Goal: Task Accomplishment & Management: Complete application form

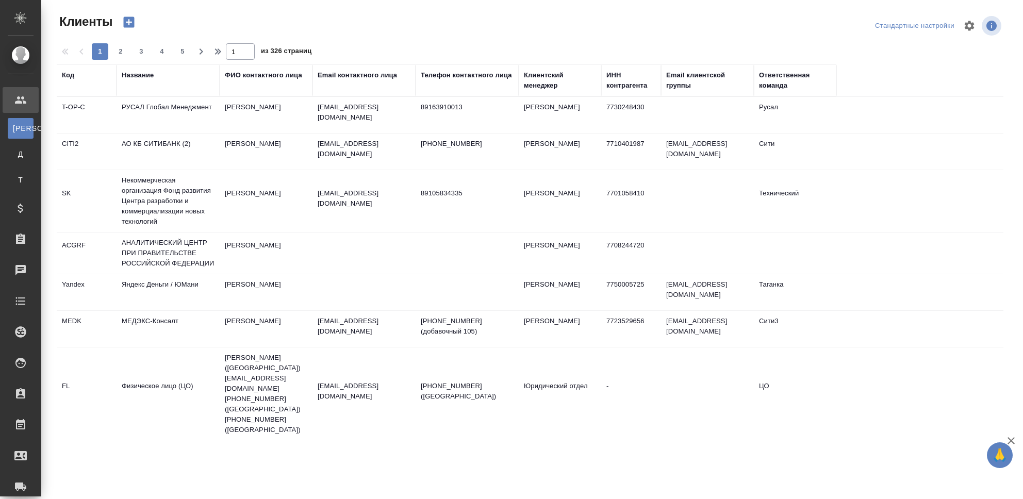
select select "RU"
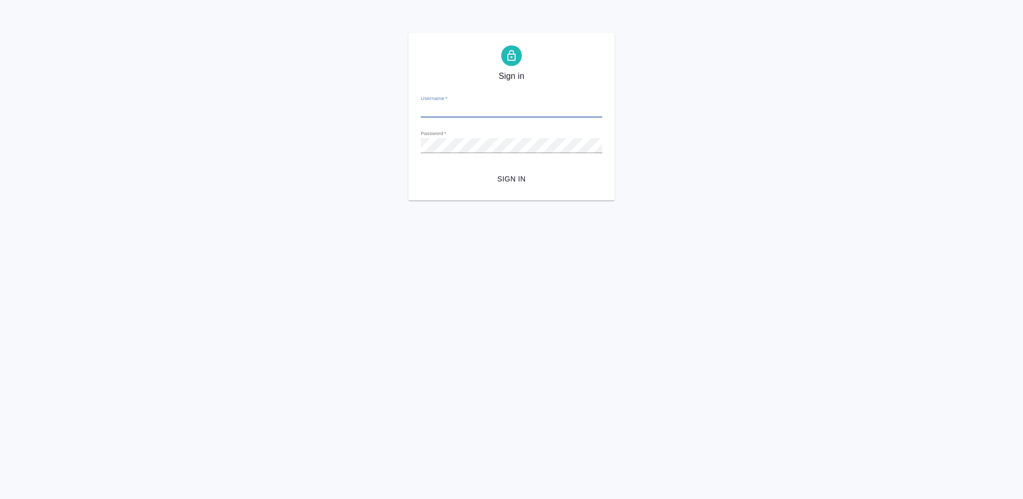
type input "[PERSON_NAME][EMAIL_ADDRESS][DOMAIN_NAME]"
click at [516, 171] on button "Sign in" at bounding box center [512, 179] width 182 height 19
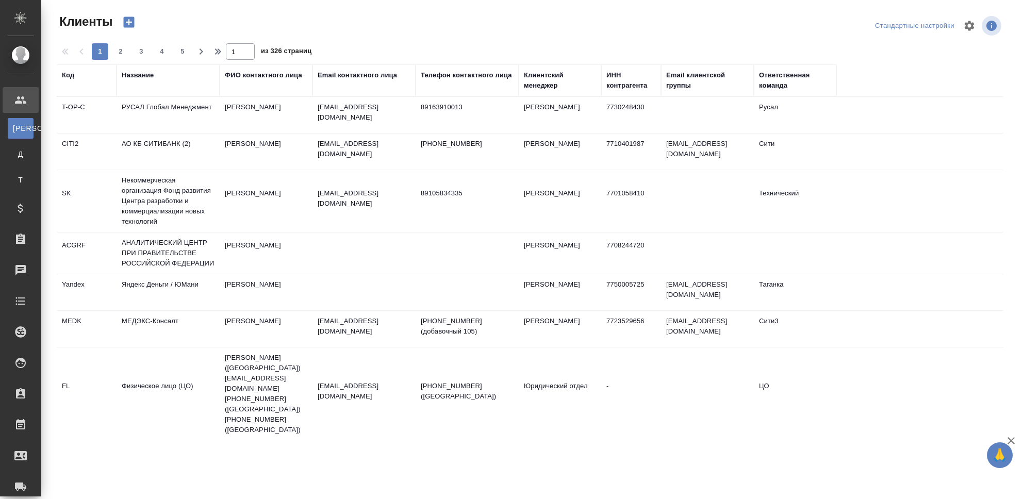
select select "RU"
click at [139, 80] on div "Название" at bounding box center [168, 80] width 93 height 21
click at [140, 76] on div "Название" at bounding box center [138, 75] width 32 height 10
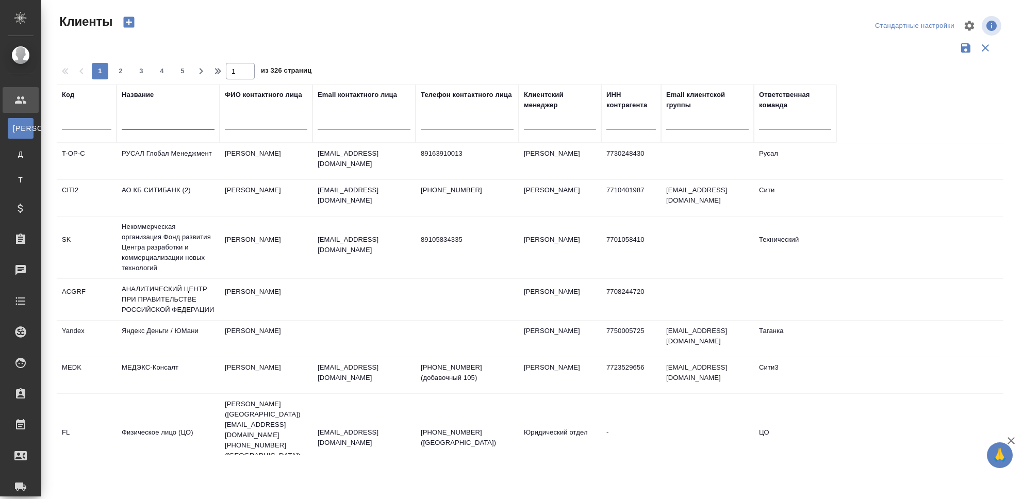
click at [147, 123] on input "text" at bounding box center [168, 123] width 93 height 13
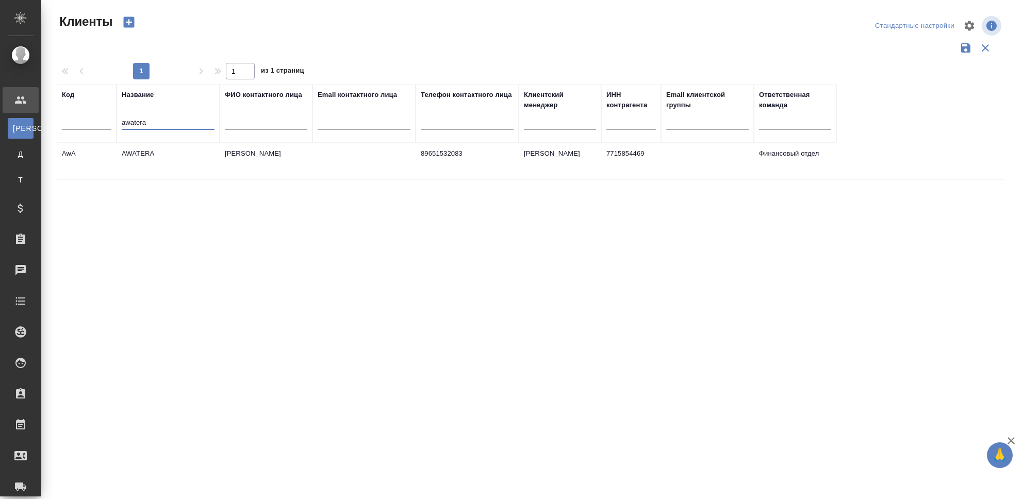
type input "awatera"
click at [136, 150] on td "AWATERA" at bounding box center [168, 161] width 103 height 36
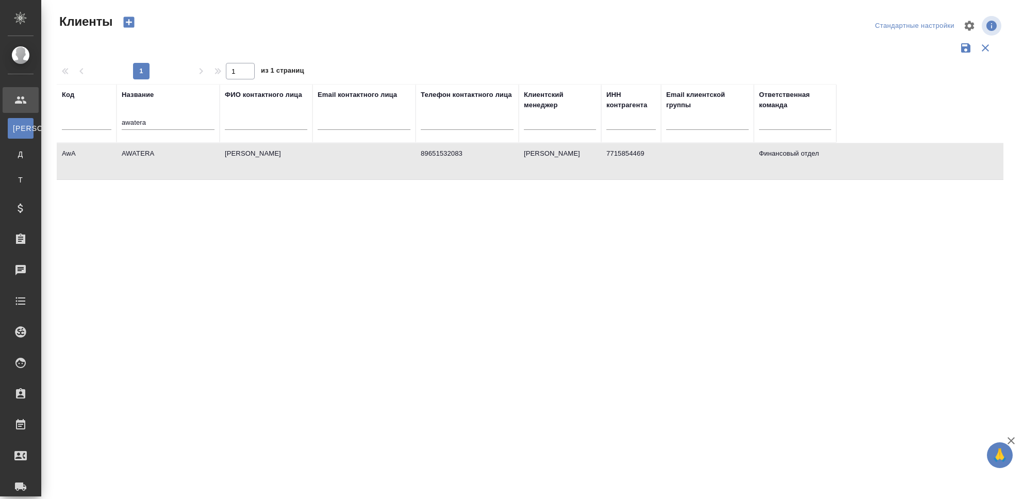
click at [137, 152] on td "AWATERA" at bounding box center [168, 161] width 103 height 36
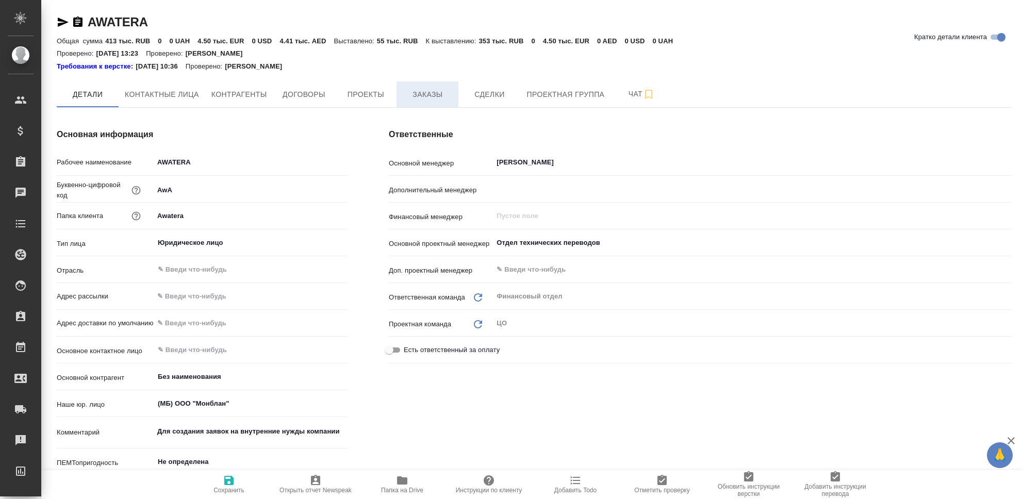
type textarea "x"
click at [424, 93] on span "Заказы" at bounding box center [428, 94] width 50 height 13
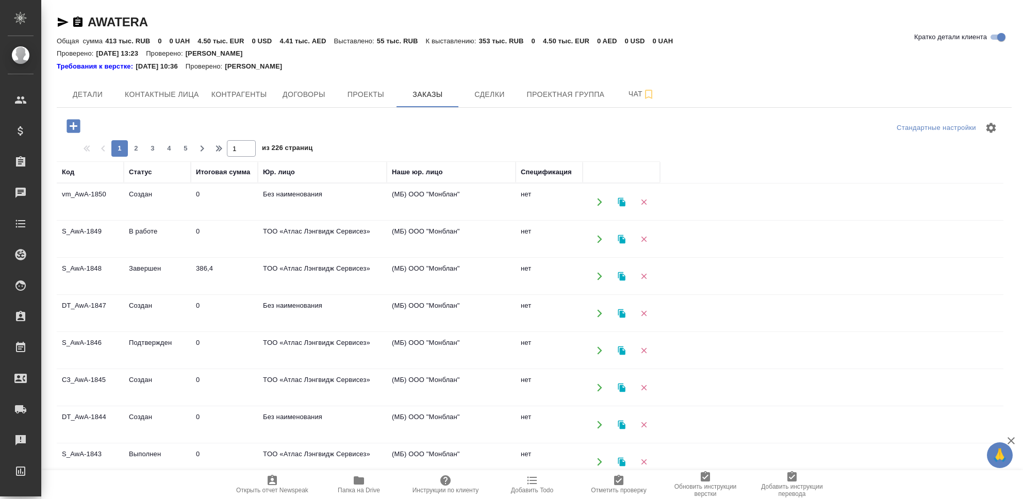
click at [89, 341] on td "S_AwA-1846" at bounding box center [90, 351] width 67 height 36
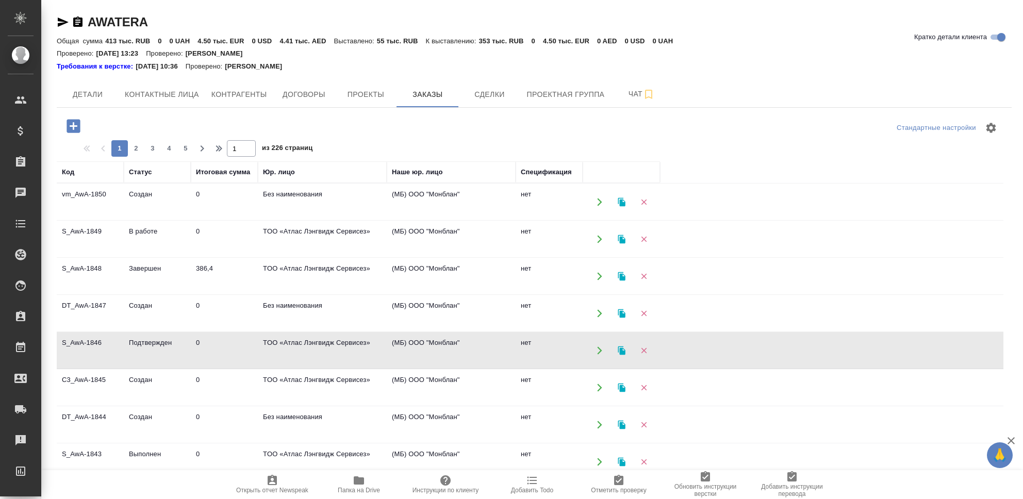
click at [89, 341] on td "S_AwA-1846" at bounding box center [90, 351] width 67 height 36
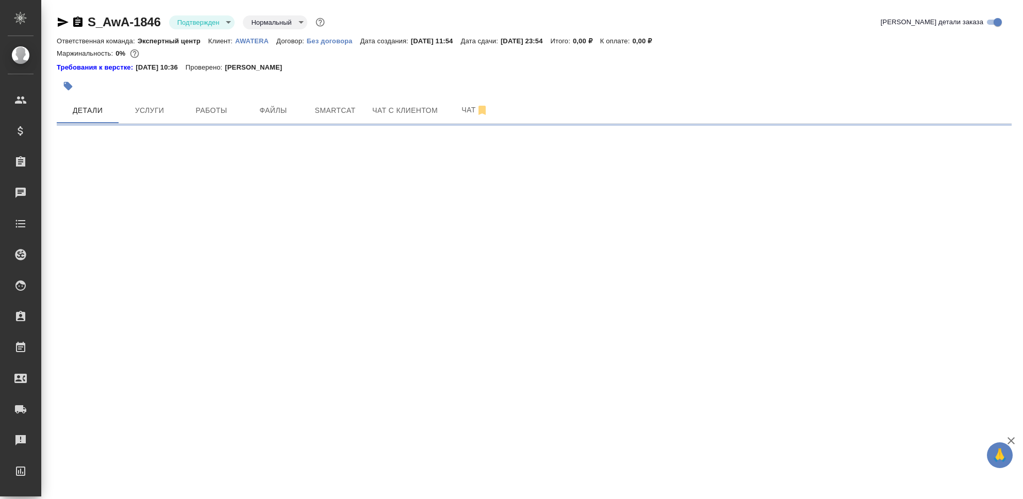
select select "RU"
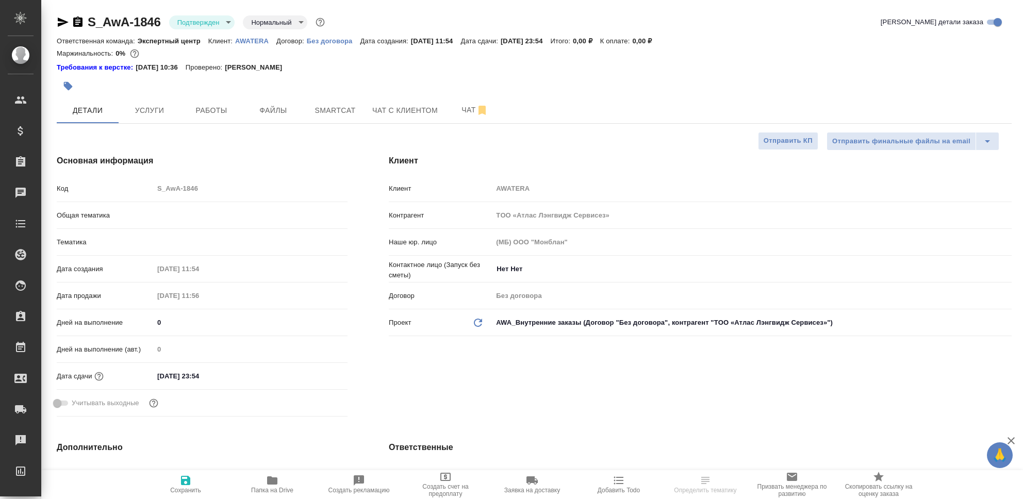
type textarea "x"
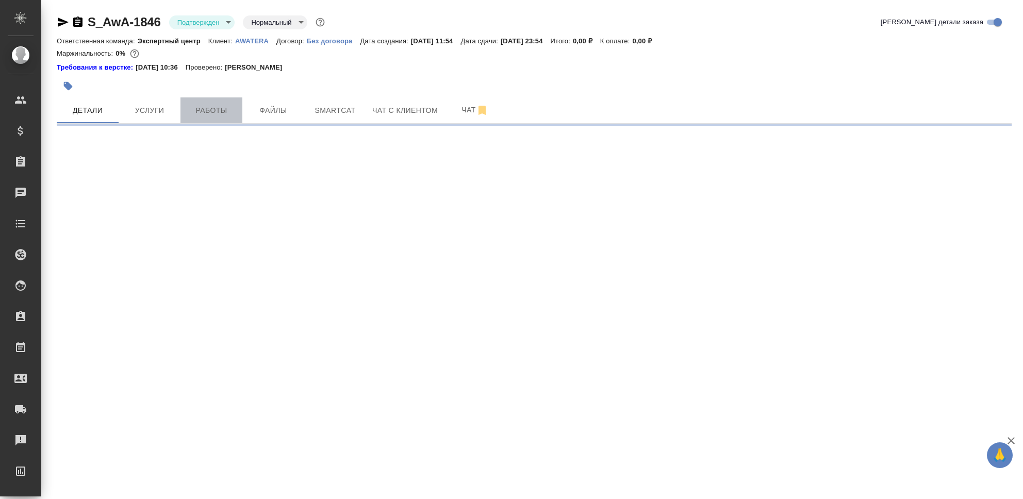
click at [209, 105] on span "Работы" at bounding box center [212, 110] width 50 height 13
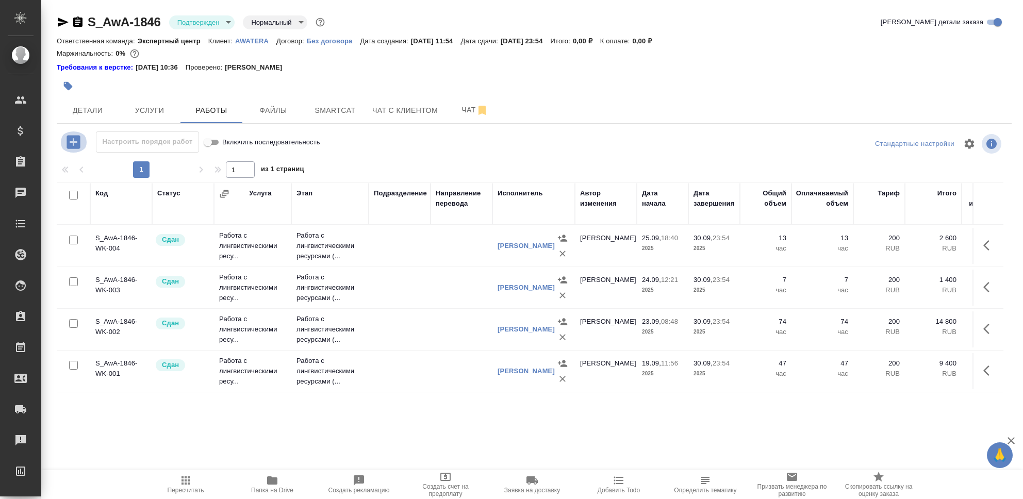
click at [75, 142] on icon "button" at bounding box center [73, 142] width 18 height 18
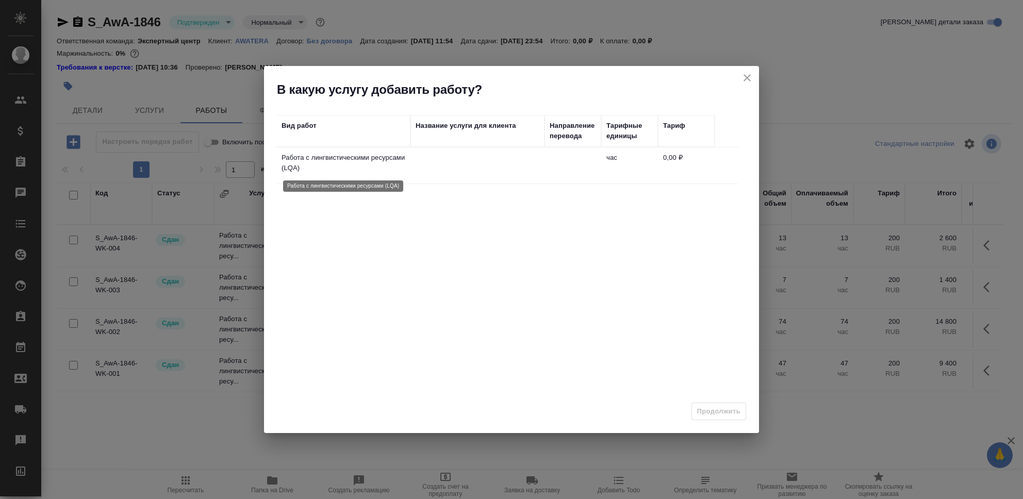
click at [338, 162] on p "Работа с лингвистическими ресурсами (LQA)" at bounding box center [344, 163] width 124 height 21
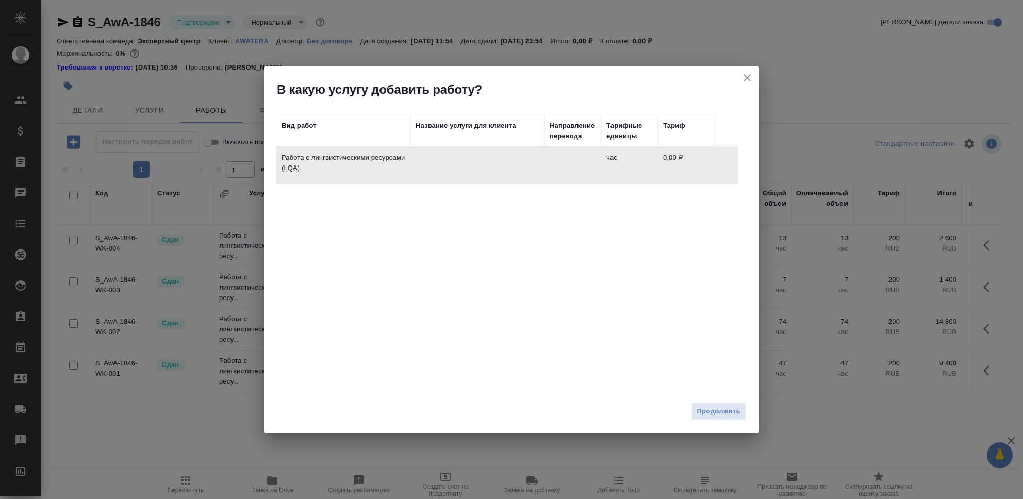
click at [721, 417] on span "Продолжить" at bounding box center [718, 412] width 43 height 12
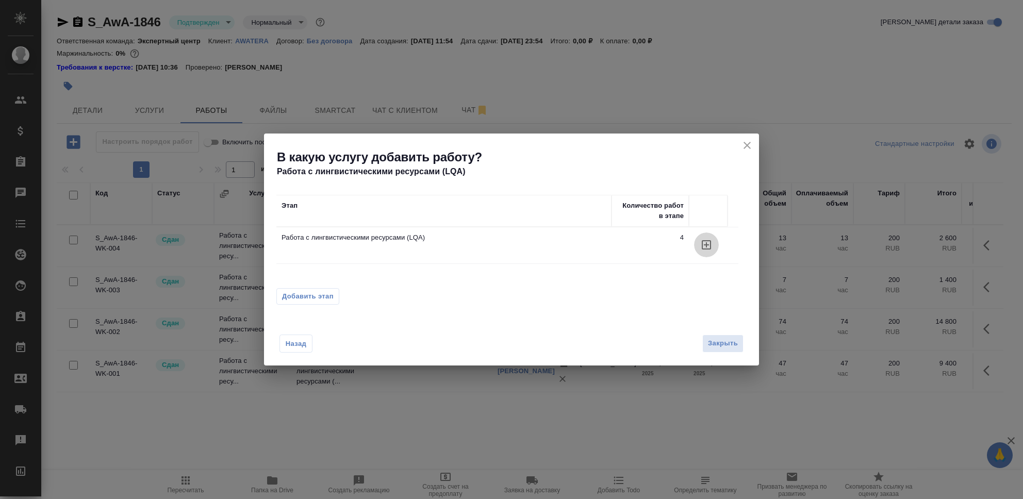
click at [709, 246] on icon "button" at bounding box center [707, 245] width 12 height 12
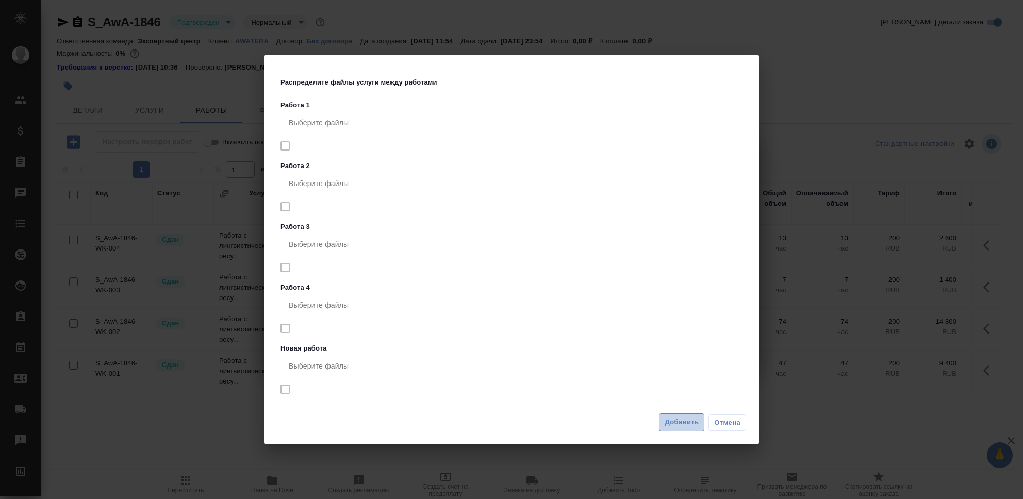
click at [682, 425] on span "Добавить" at bounding box center [682, 423] width 34 height 12
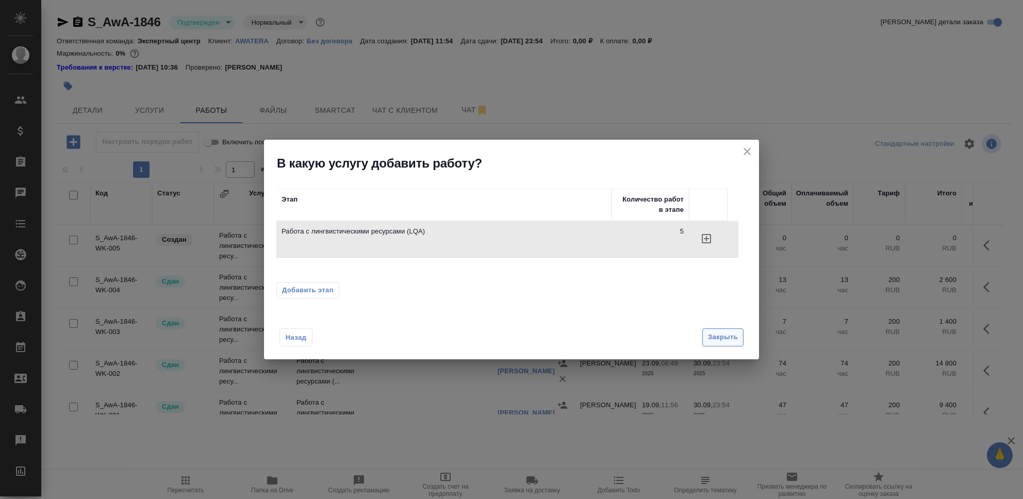
click at [726, 340] on span "Закрыть" at bounding box center [723, 338] width 30 height 12
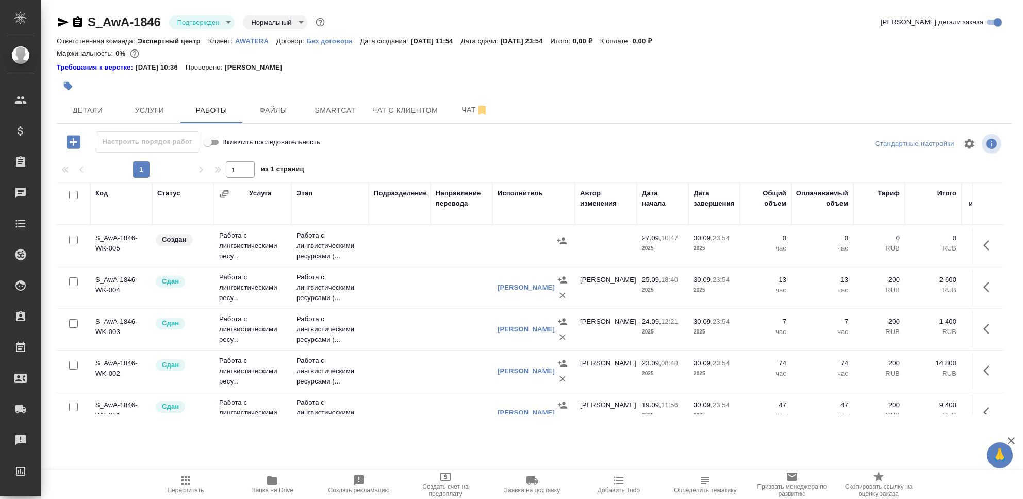
click at [182, 248] on td "Создан" at bounding box center [183, 246] width 62 height 36
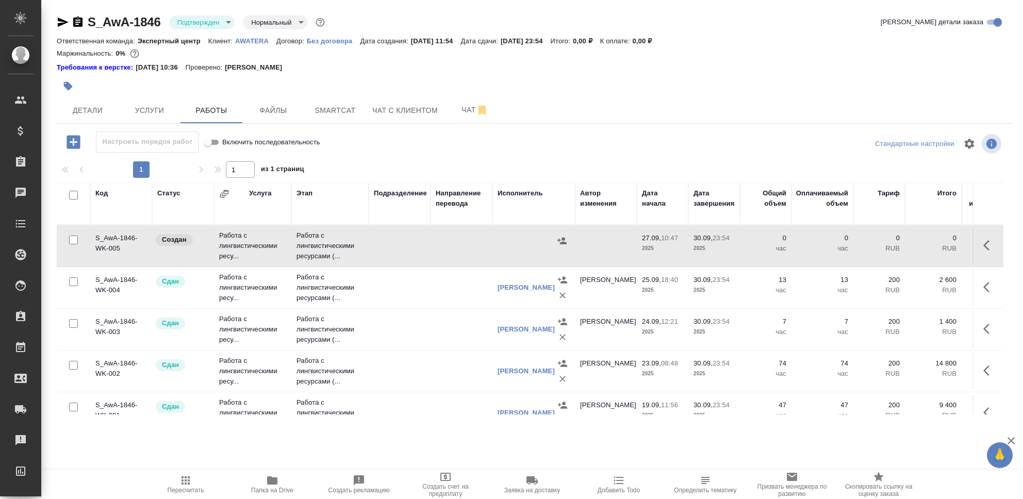
click at [182, 248] on td "Создан" at bounding box center [183, 246] width 62 height 36
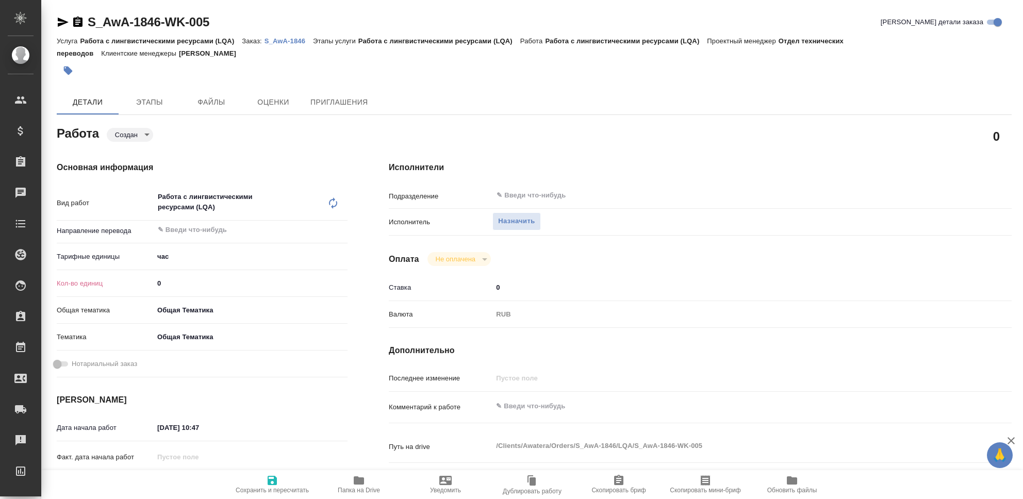
type textarea "x"
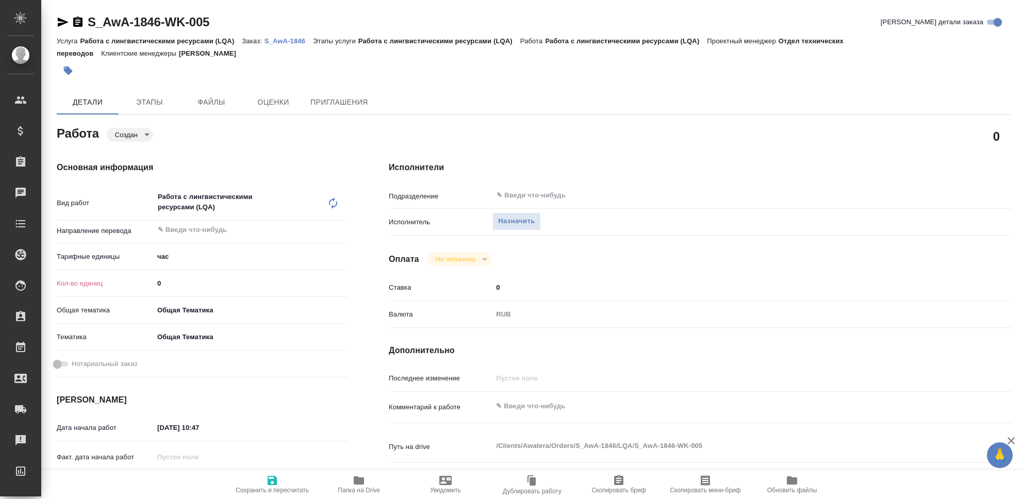
type textarea "x"
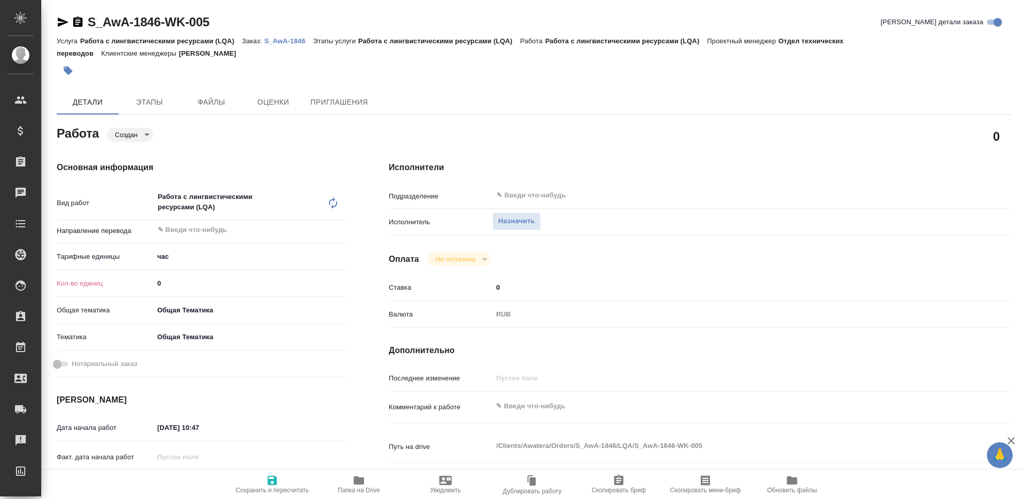
type textarea "x"
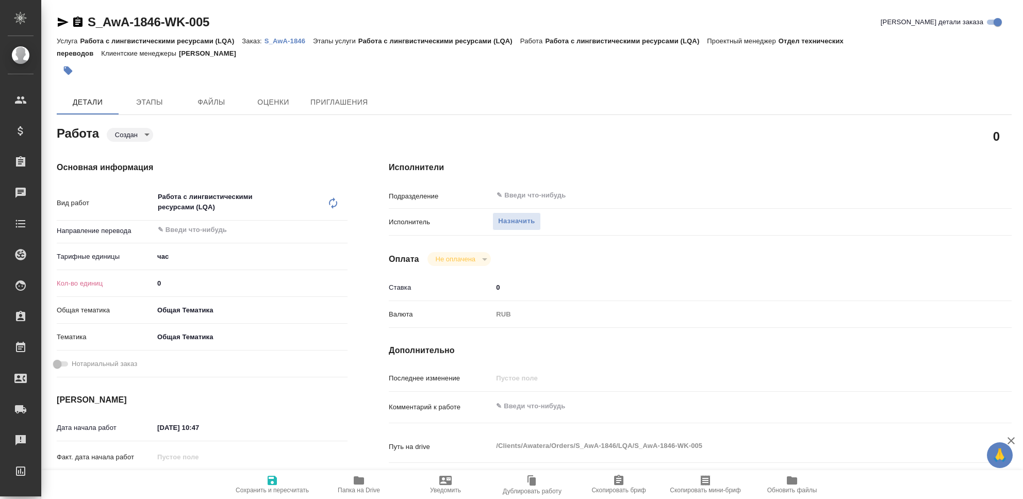
type textarea "x"
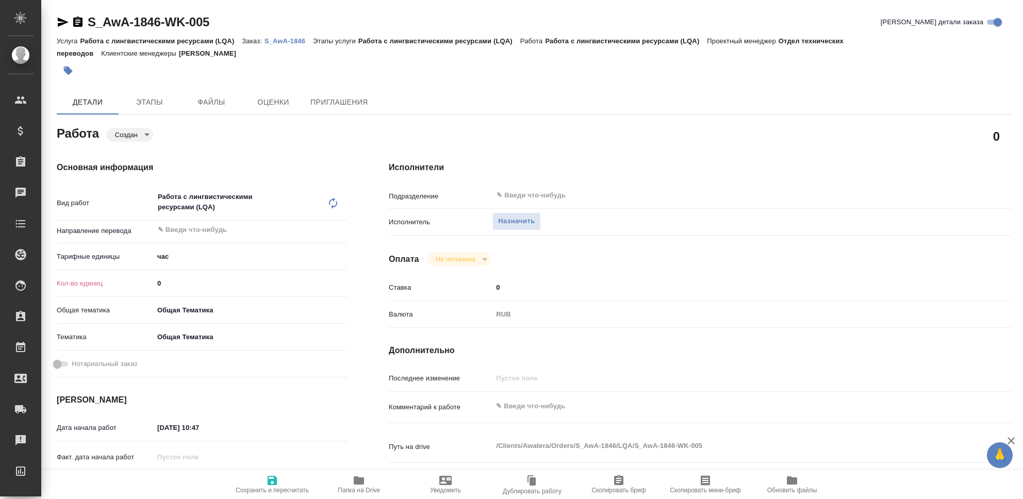
click at [162, 284] on input "0" at bounding box center [251, 283] width 194 height 15
type textarea "x"
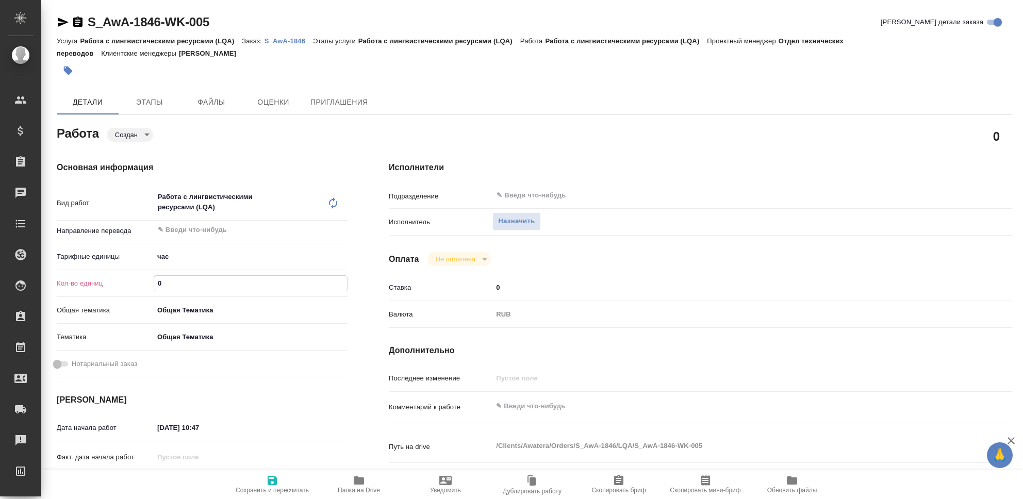
type textarea "x"
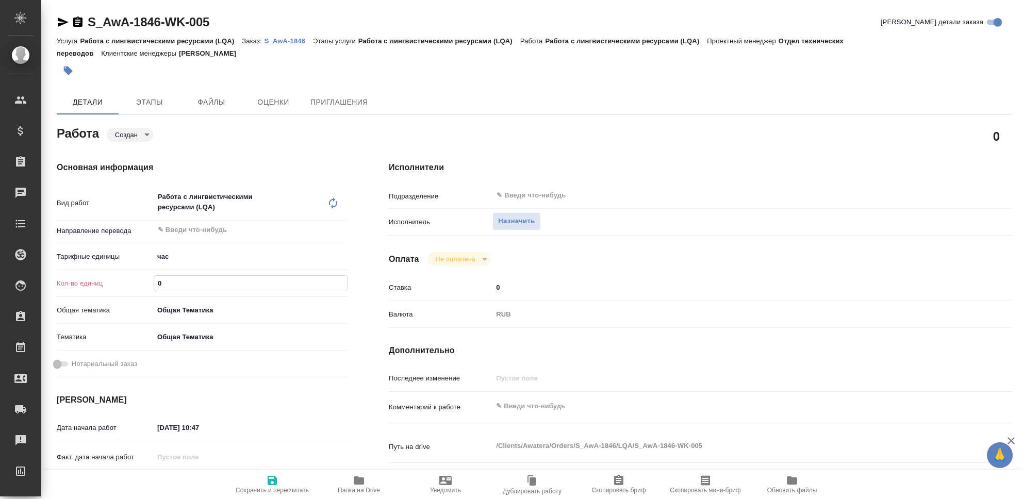
type textarea "x"
type input "2"
type textarea "x"
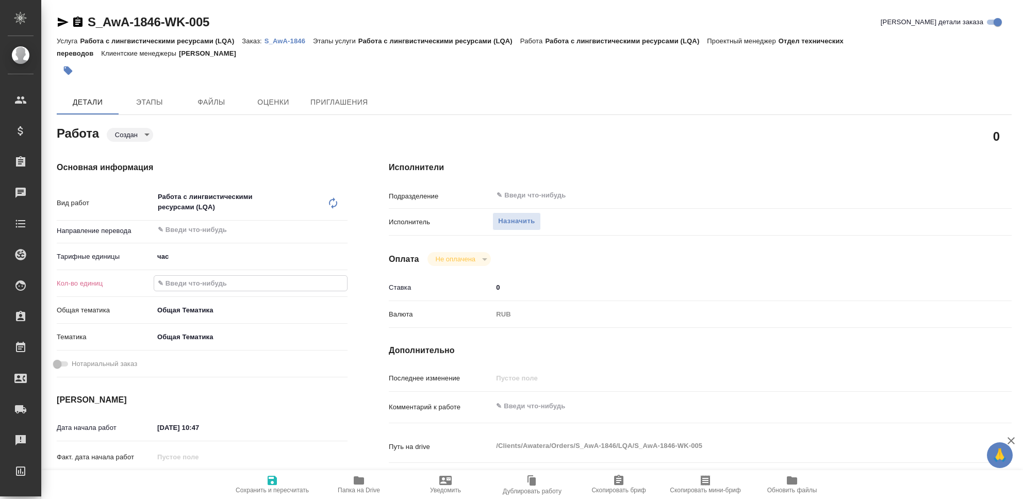
type textarea "x"
type input "27"
type textarea "x"
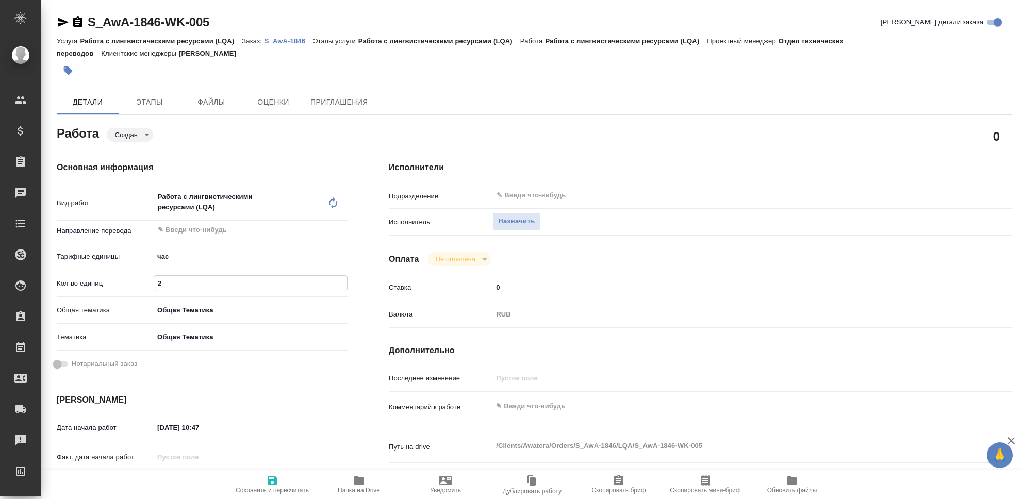
type textarea "x"
type input "27"
type textarea "x"
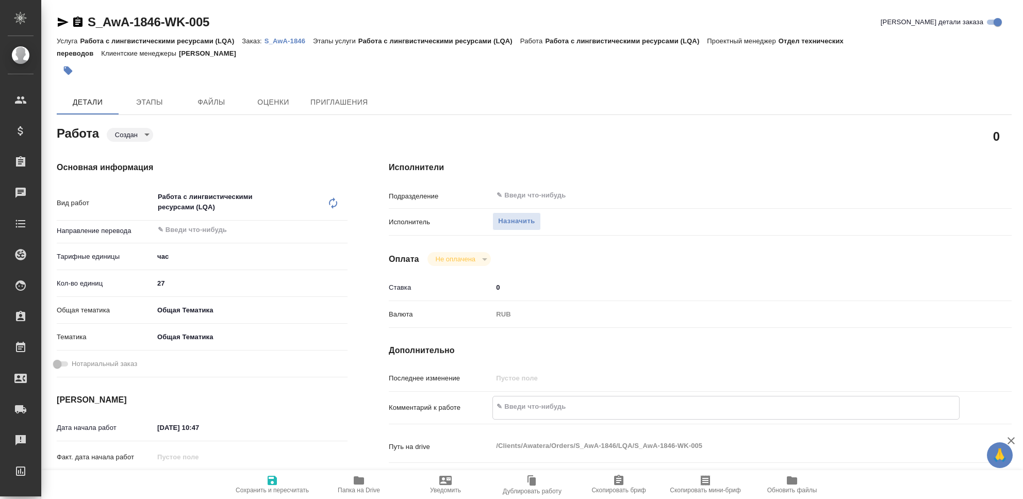
click at [524, 414] on textarea at bounding box center [726, 407] width 466 height 18
type textarea "C"
type textarea "x"
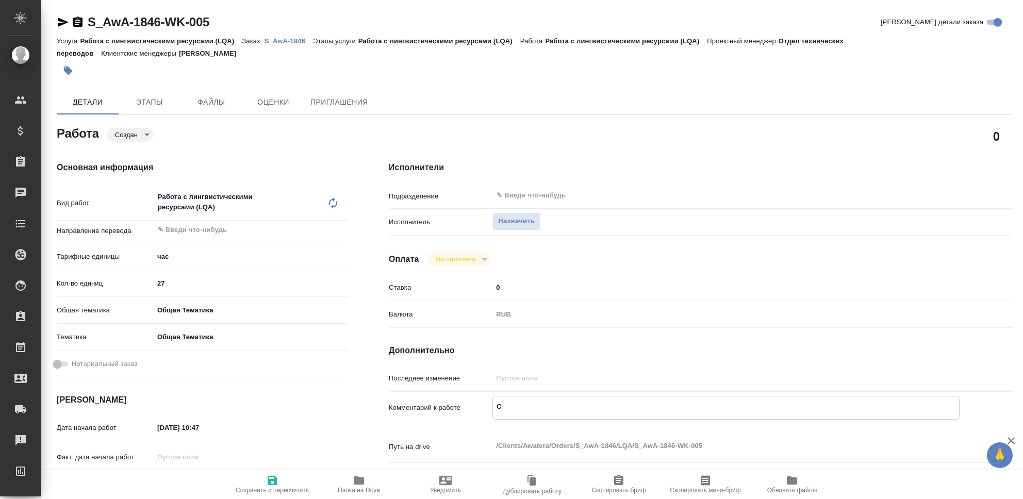
type textarea "x"
type textarea "Cj"
type textarea "x"
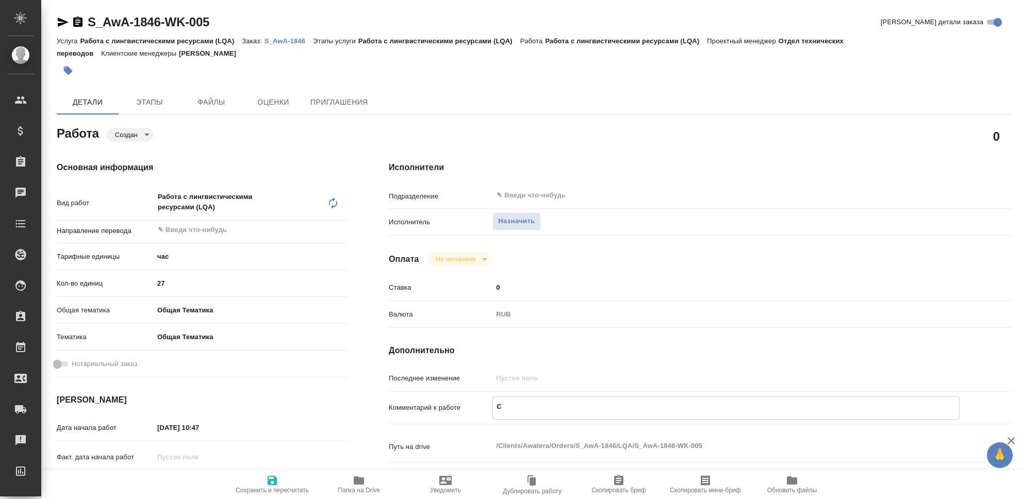
type textarea "x"
type textarea "Cjp"
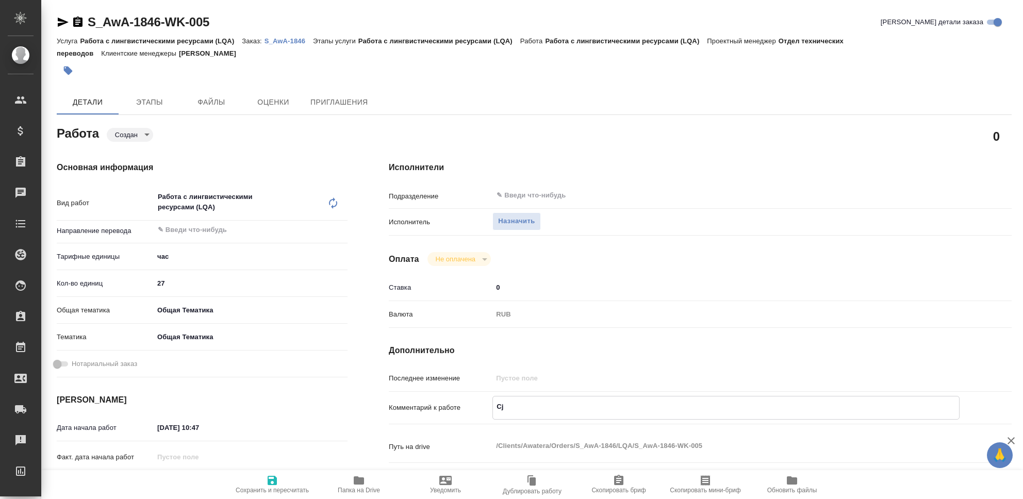
type textarea "x"
type textarea "Cjplf"
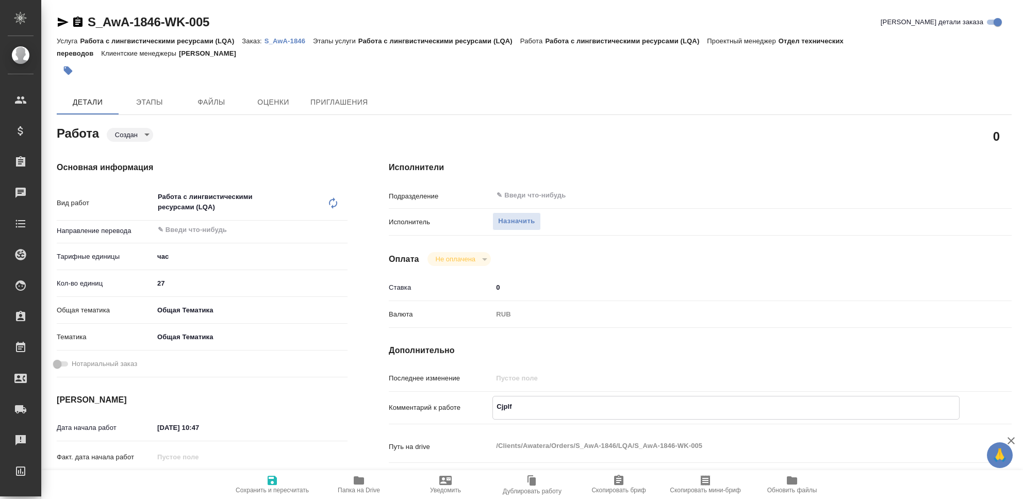
type textarea "x"
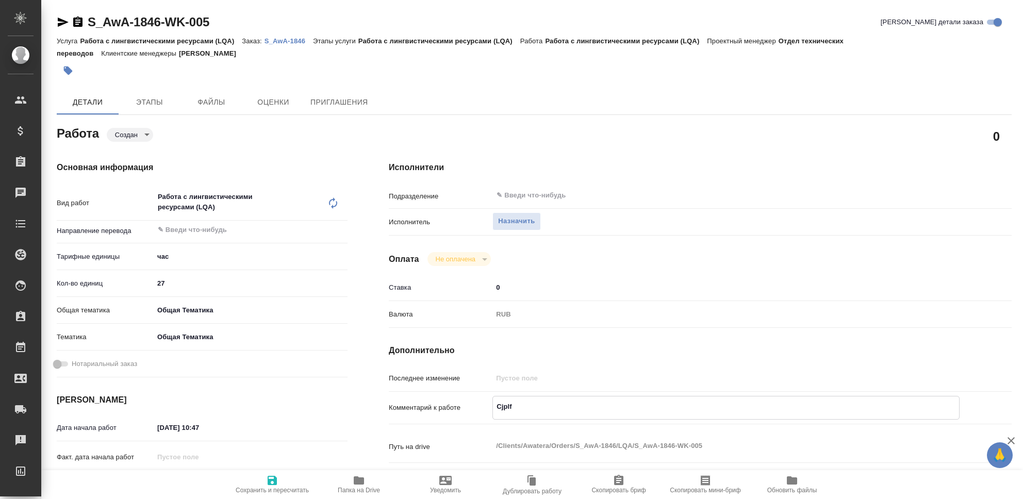
type textarea "x"
type textarea "Cjplfh"
type textarea "x"
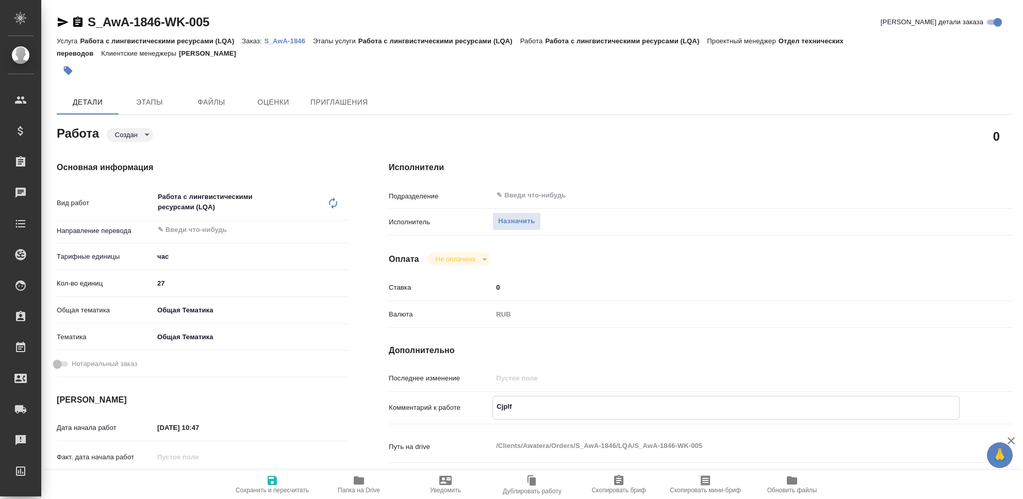
type textarea "x"
type textarea "Cjplf"
type textarea "x"
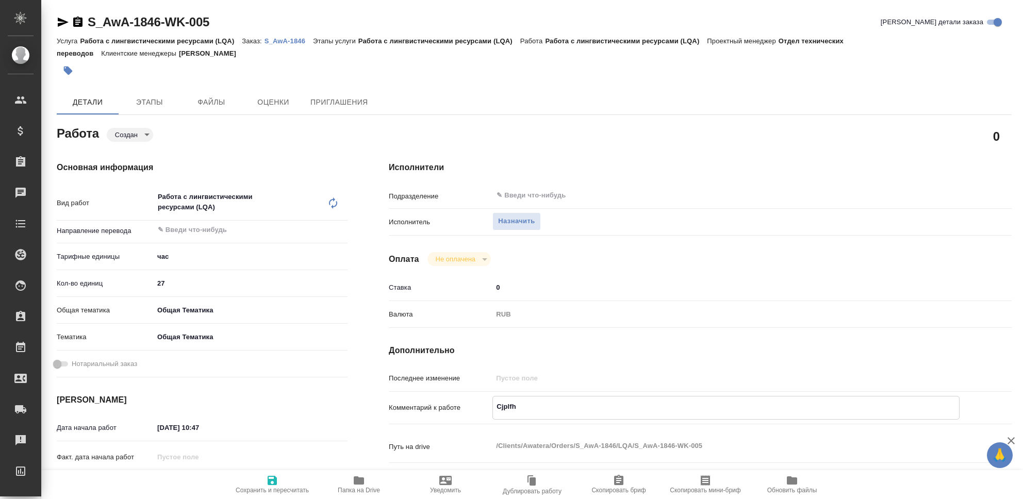
type textarea "x"
type textarea "Cjpl"
type textarea "x"
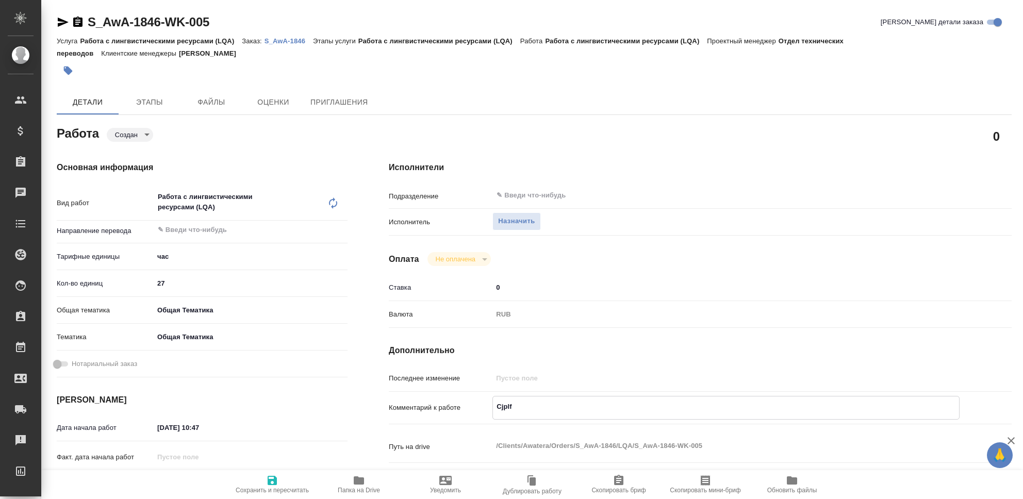
type textarea "x"
type textarea "Cjp"
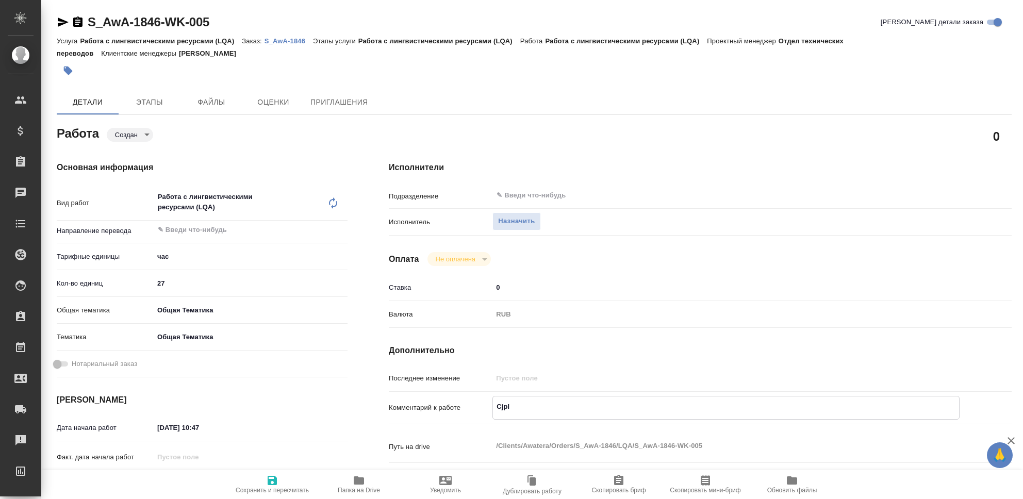
type textarea "x"
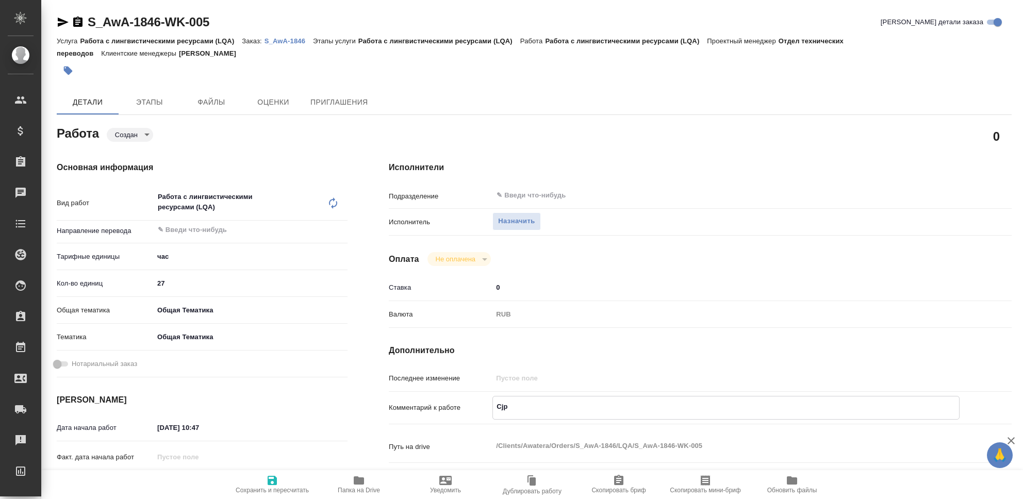
type textarea "Cj"
type textarea "x"
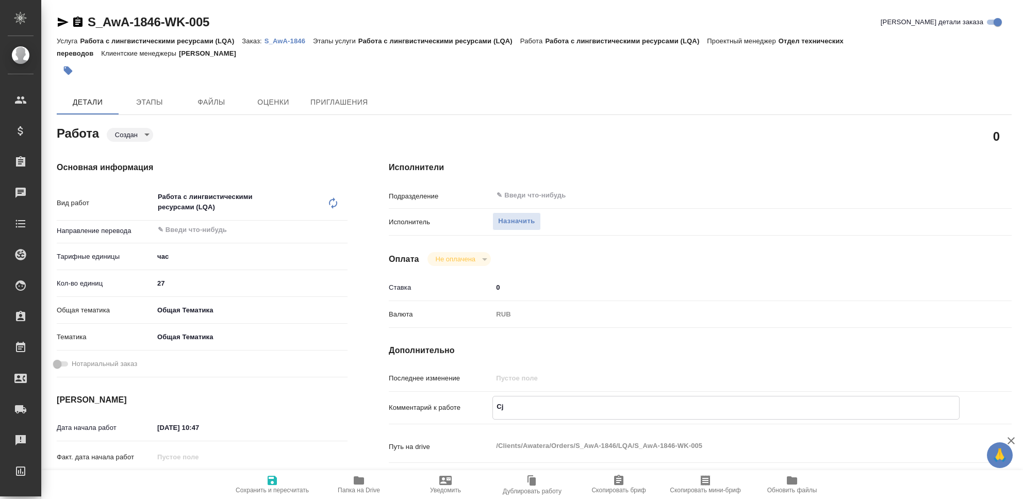
type textarea "x"
type textarea "C"
type textarea "x"
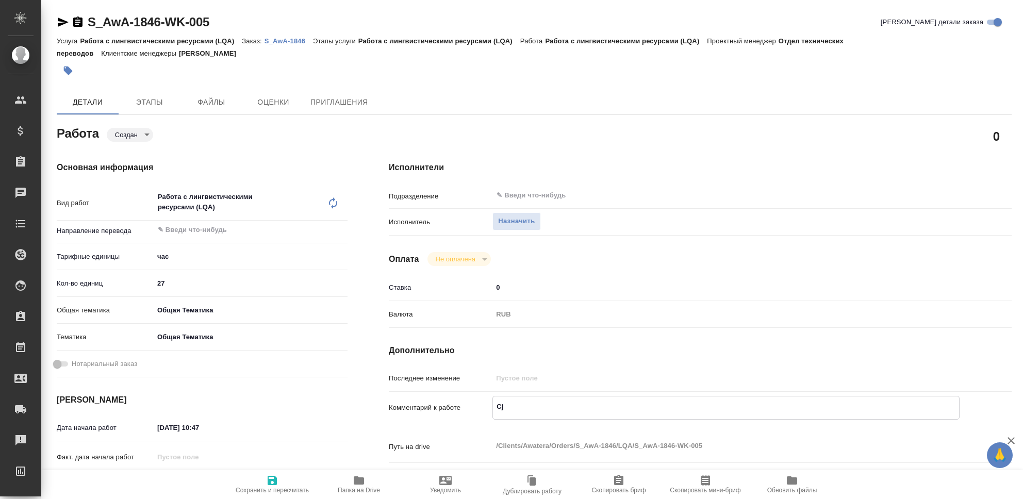
type textarea "x"
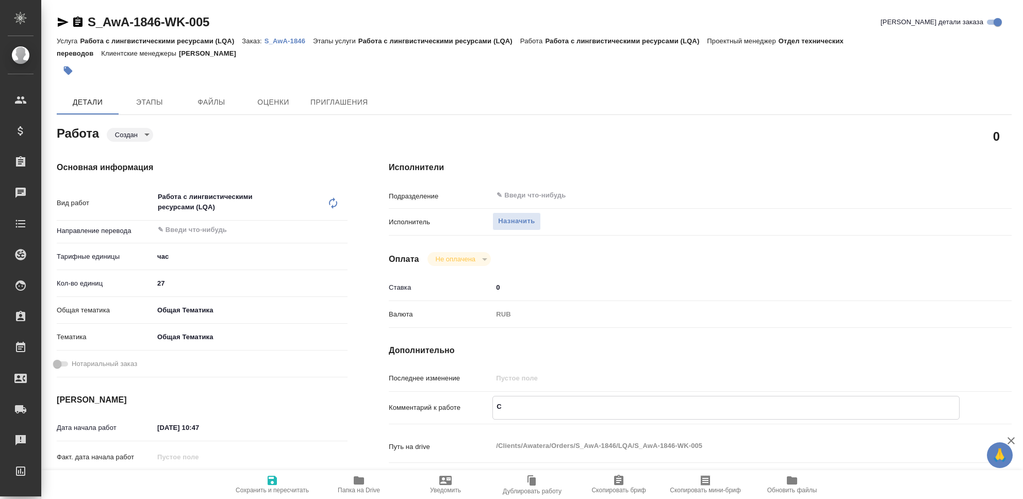
type textarea "x"
type textarea "С"
type textarea "x"
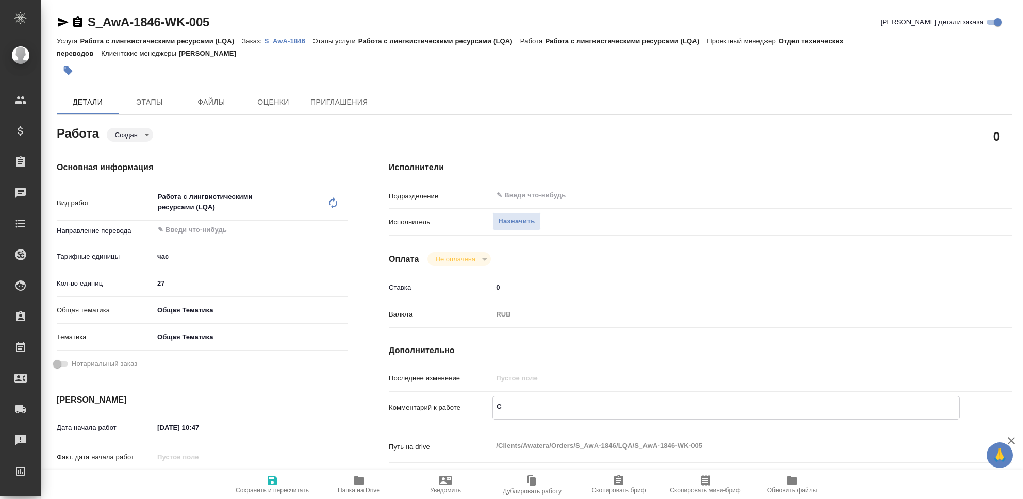
type textarea "x"
type textarea "Со"
type textarea "x"
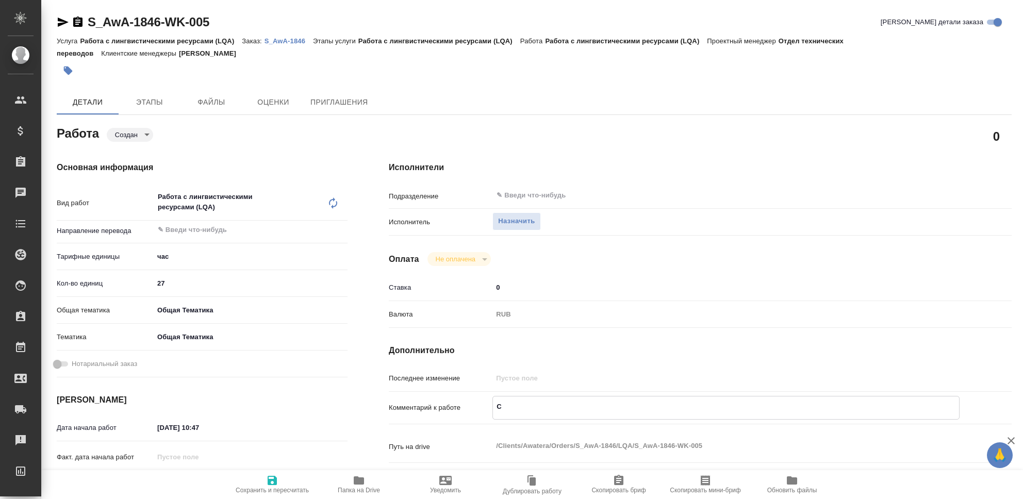
type textarea "x"
type textarea "Соз"
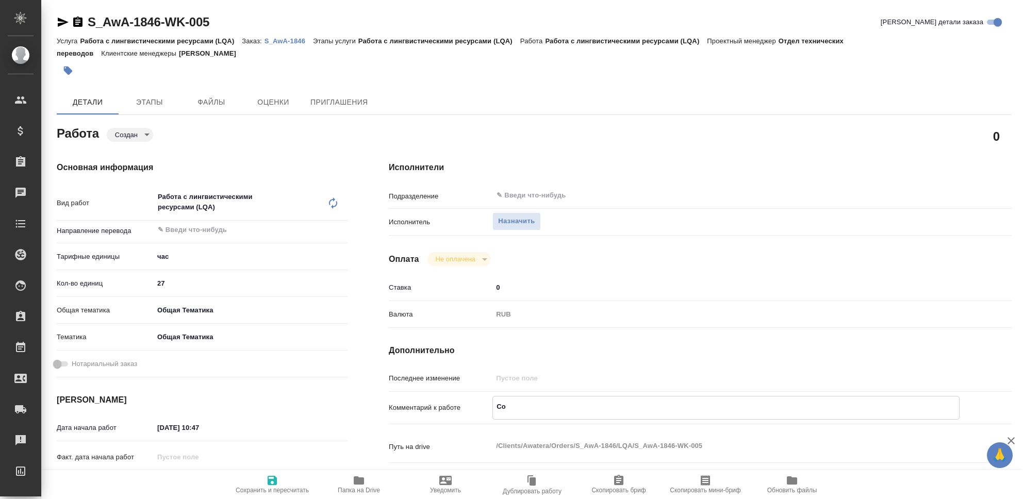
type textarea "x"
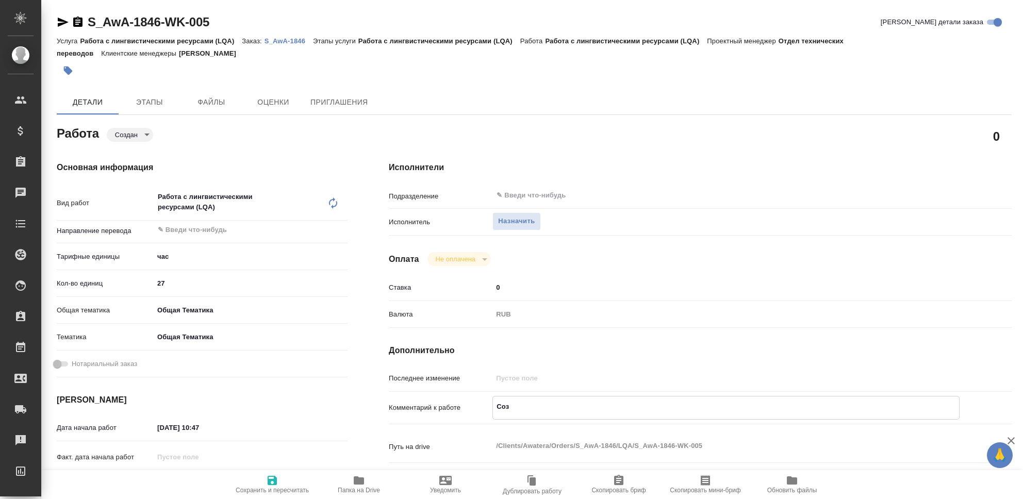
type textarea "Созд"
type textarea "x"
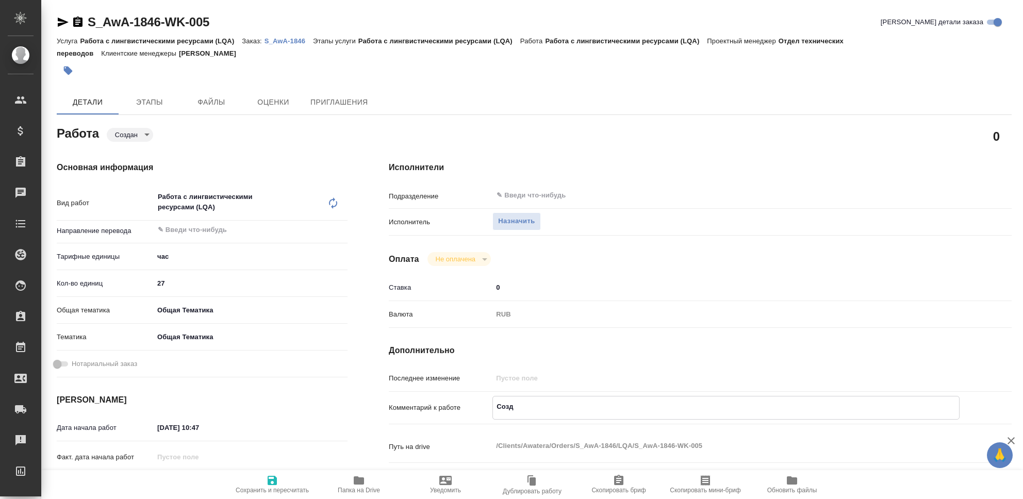
type textarea "Созда"
type textarea "x"
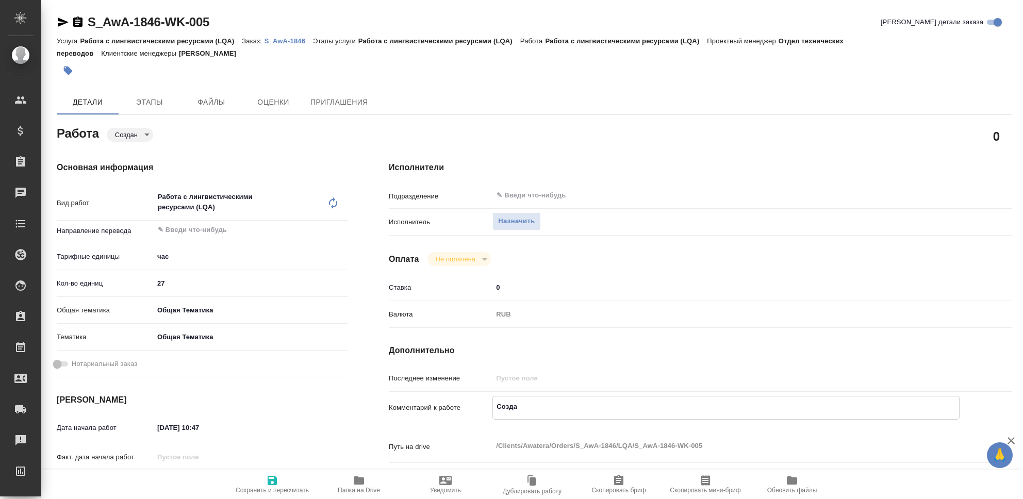
type textarea "x"
type textarea "Создан"
type textarea "x"
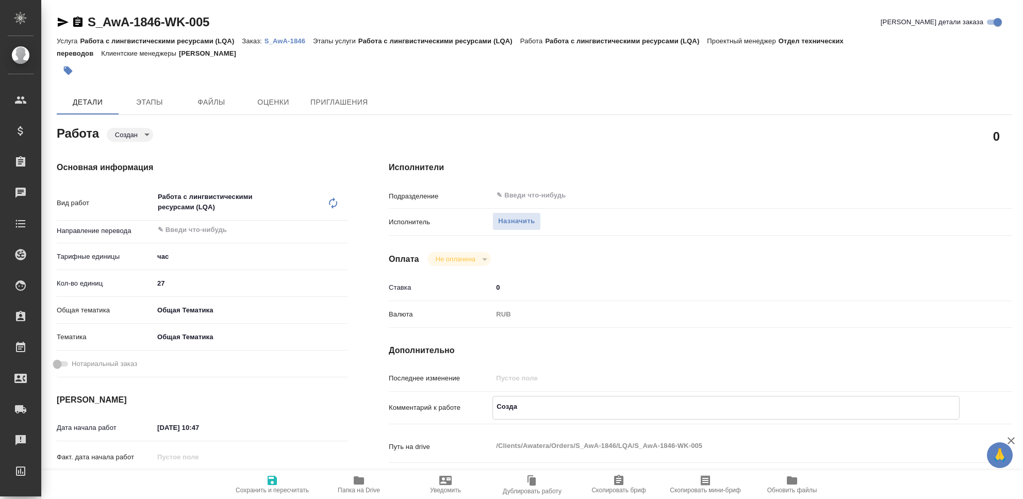
type textarea "x"
type textarea "Создани"
type textarea "x"
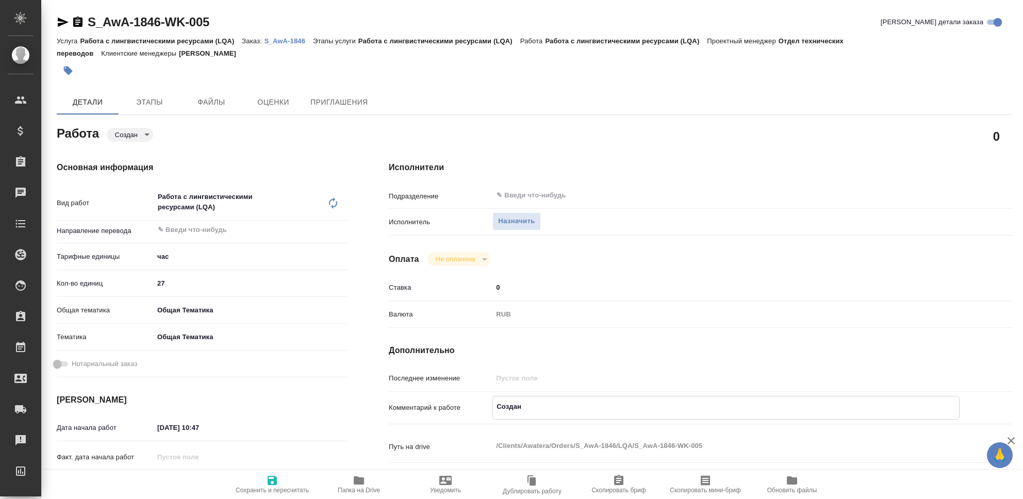
type textarea "x"
type textarea "Создание"
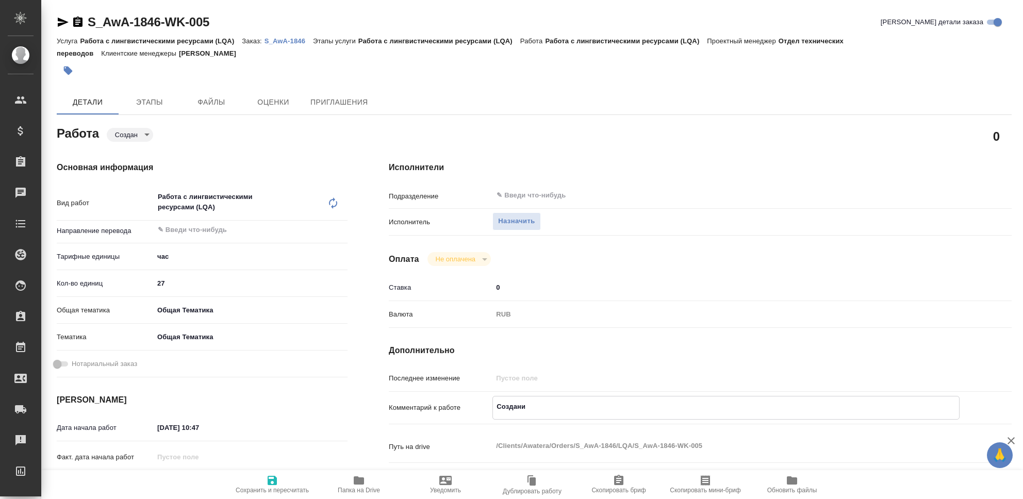
type textarea "x"
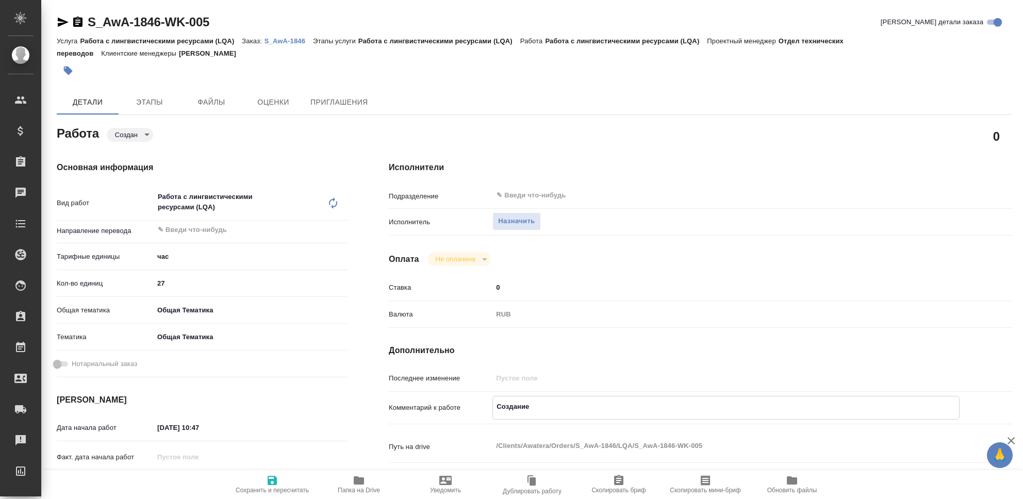
type textarea "Создание"
type textarea "x"
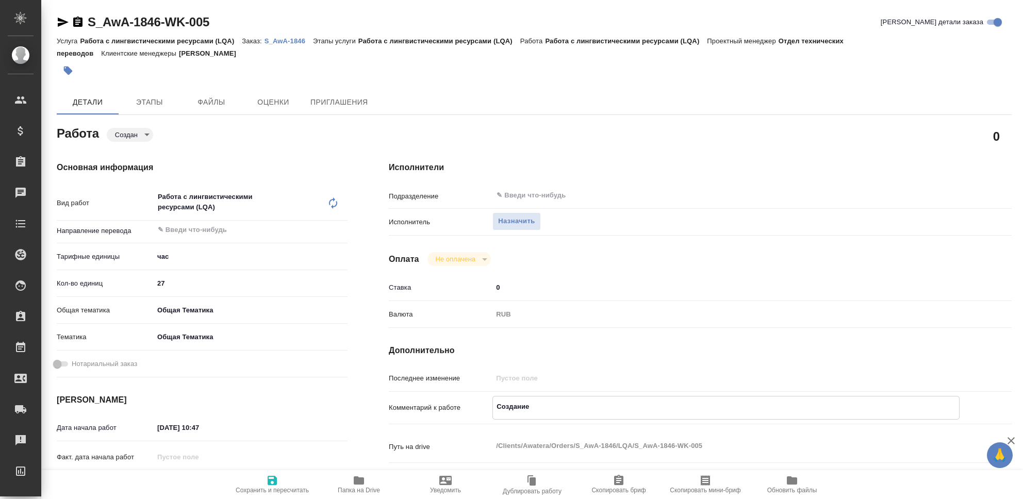
type textarea "Создание к"
type textarea "x"
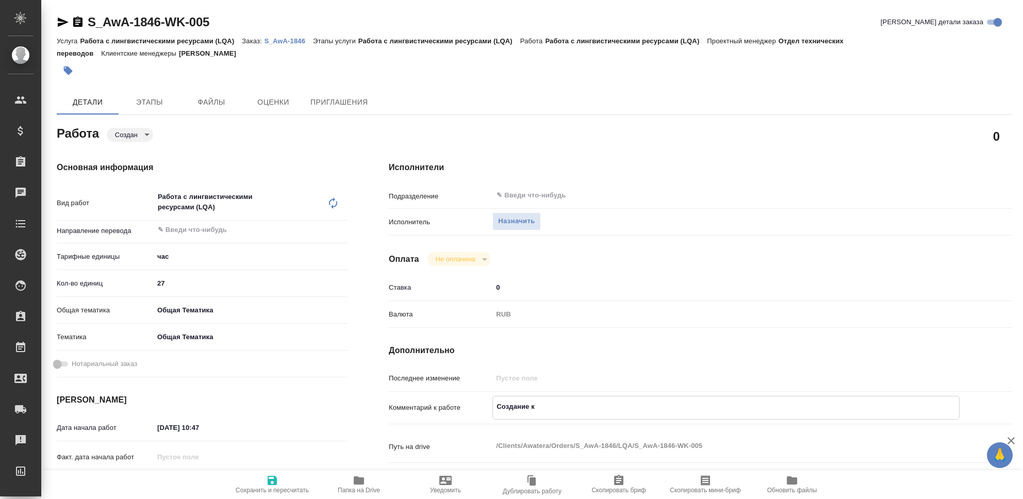
type textarea "x"
type textarea "Создание кк"
type textarea "x"
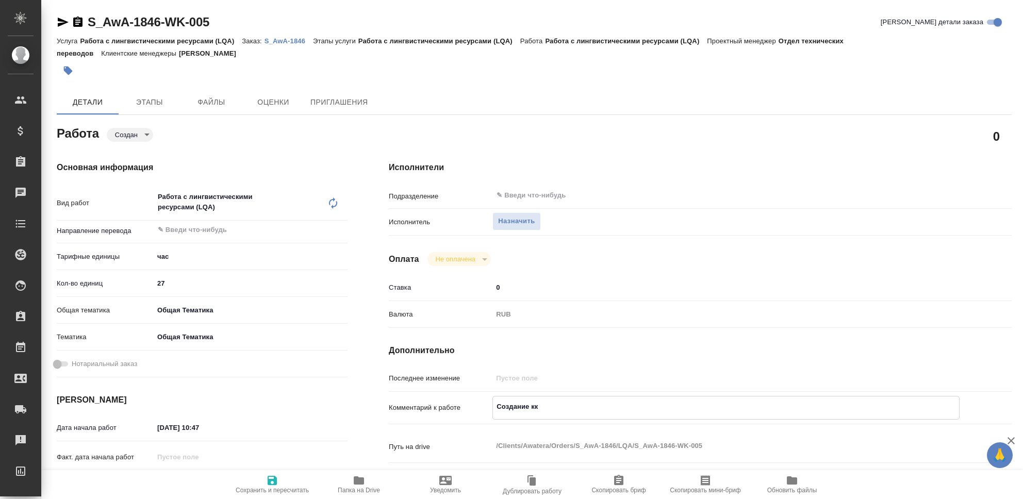
type textarea "x"
type textarea "Создание к"
type textarea "x"
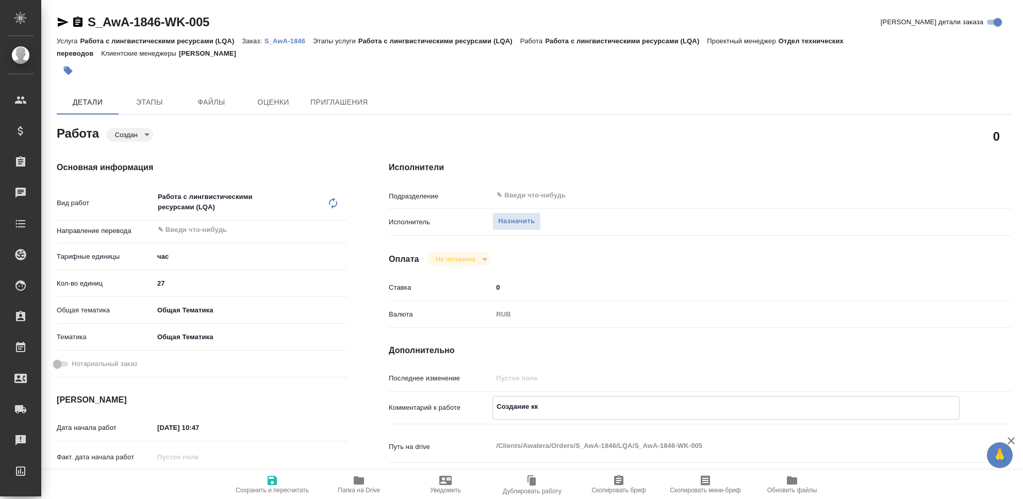
type textarea "x"
type textarea "Создание кг"
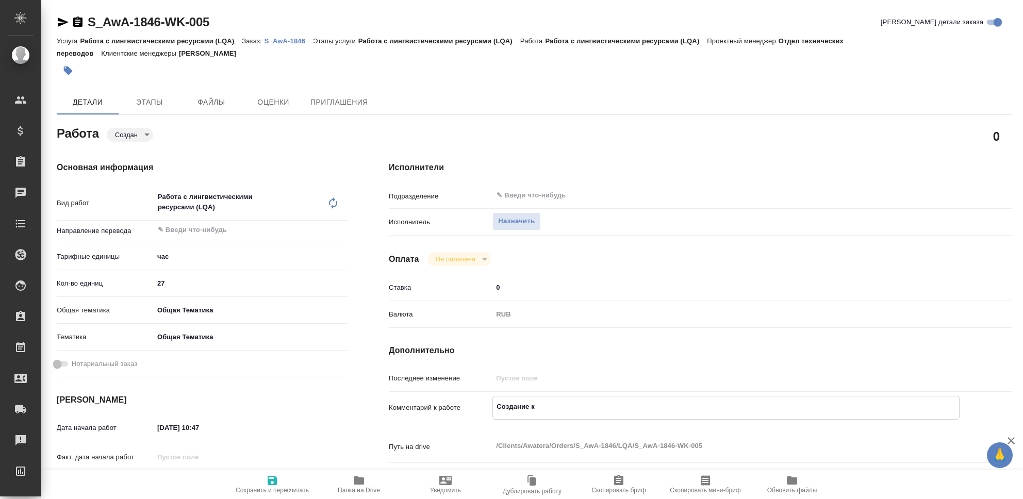
type textarea "x"
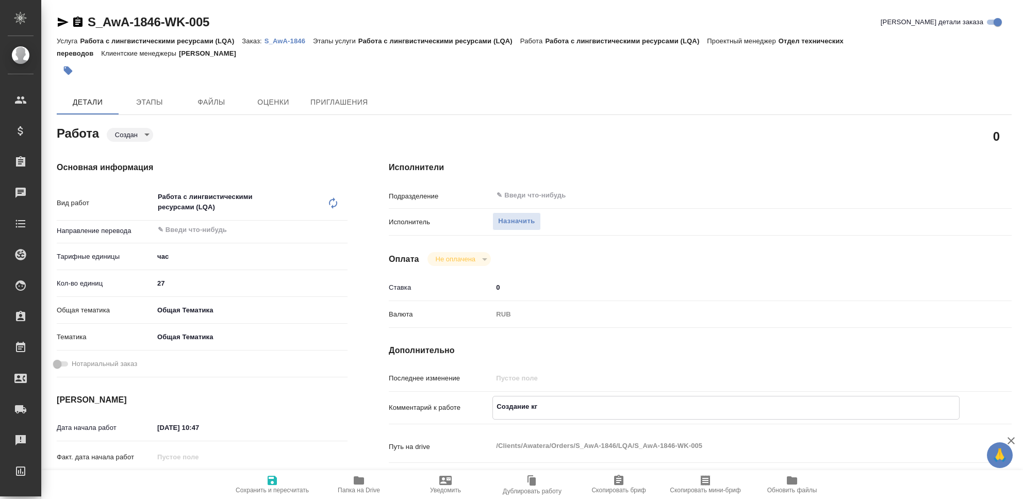
type textarea "Создание кгл"
type textarea "x"
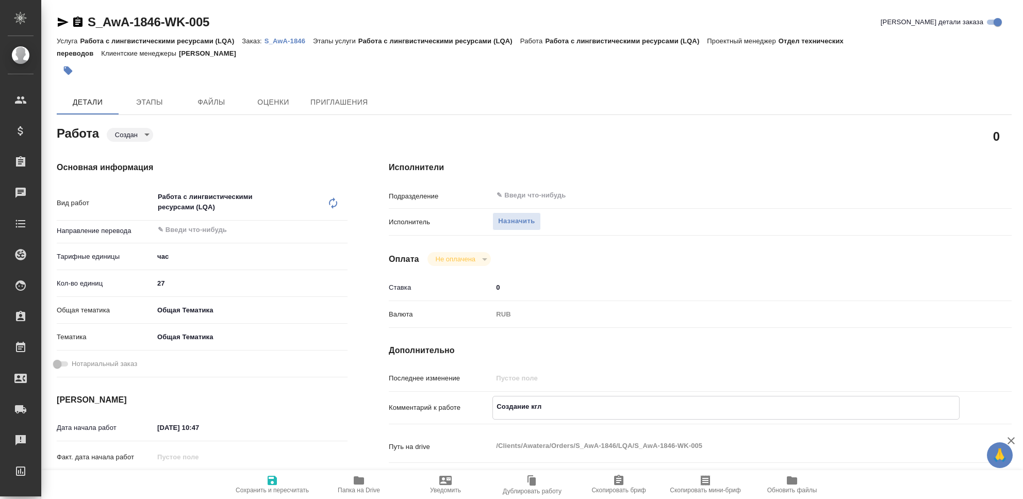
type textarea "x"
type textarea "Создание кгло"
type textarea "x"
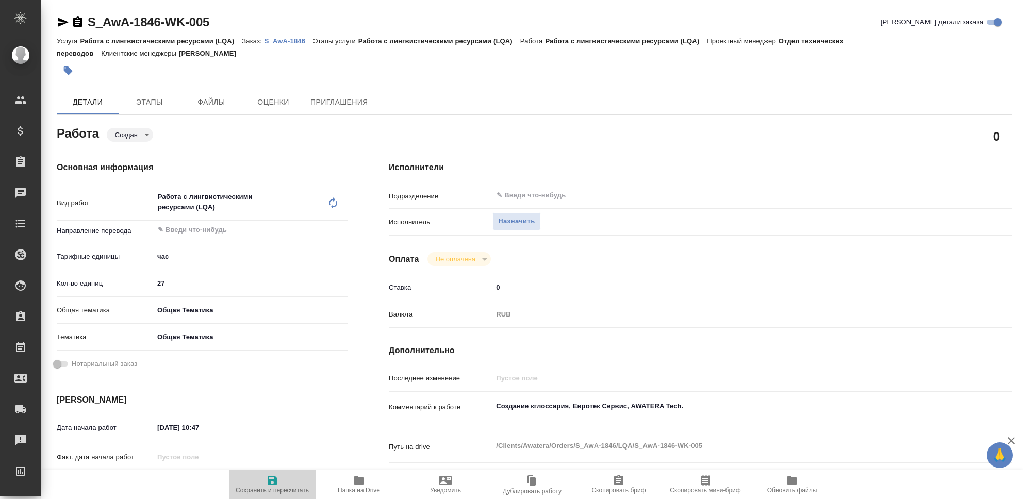
click at [270, 477] on icon "button" at bounding box center [272, 480] width 9 height 9
click at [533, 405] on textarea "Создание кглоссария, Евротек Сервис, AWATERA Tech." at bounding box center [726, 407] width 466 height 18
click at [272, 483] on icon "button" at bounding box center [272, 481] width 12 height 12
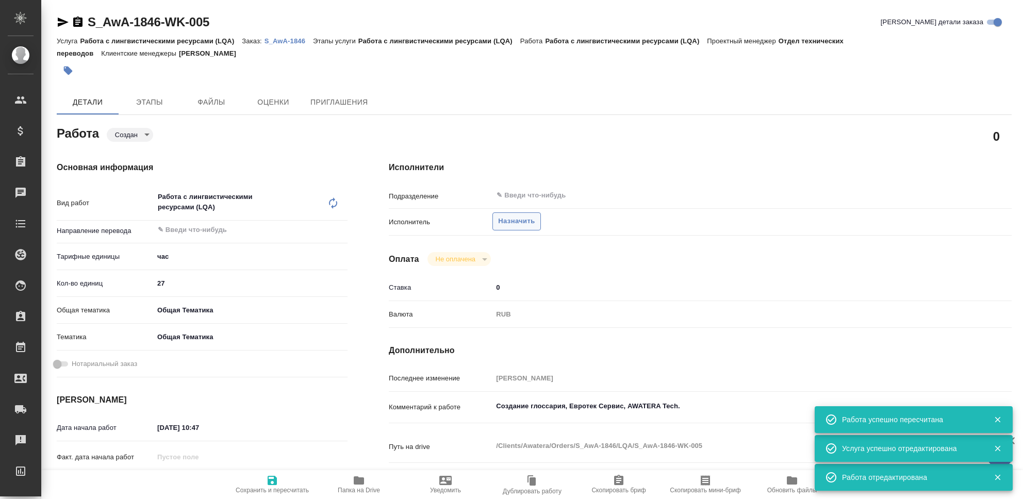
click at [507, 221] on span "Назначить" at bounding box center [516, 222] width 37 height 12
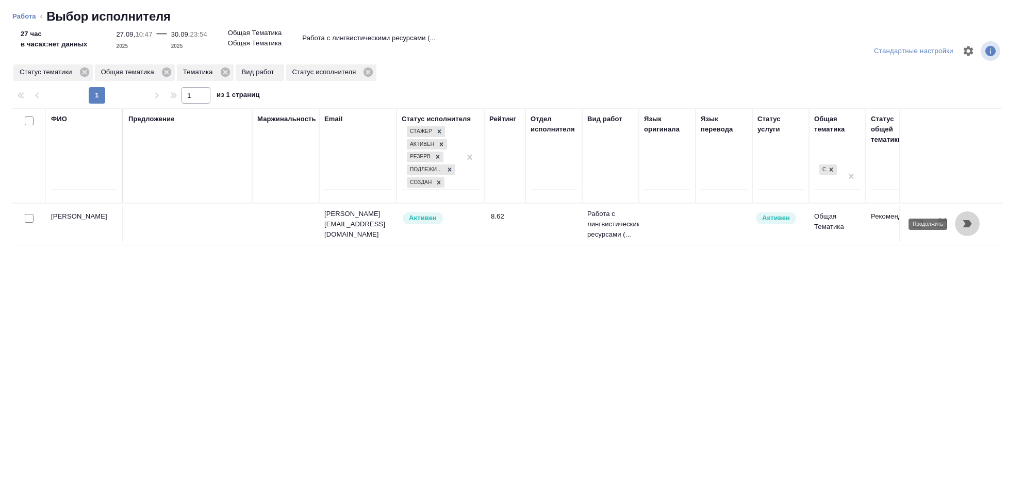
click at [970, 224] on icon "button" at bounding box center [968, 223] width 9 height 7
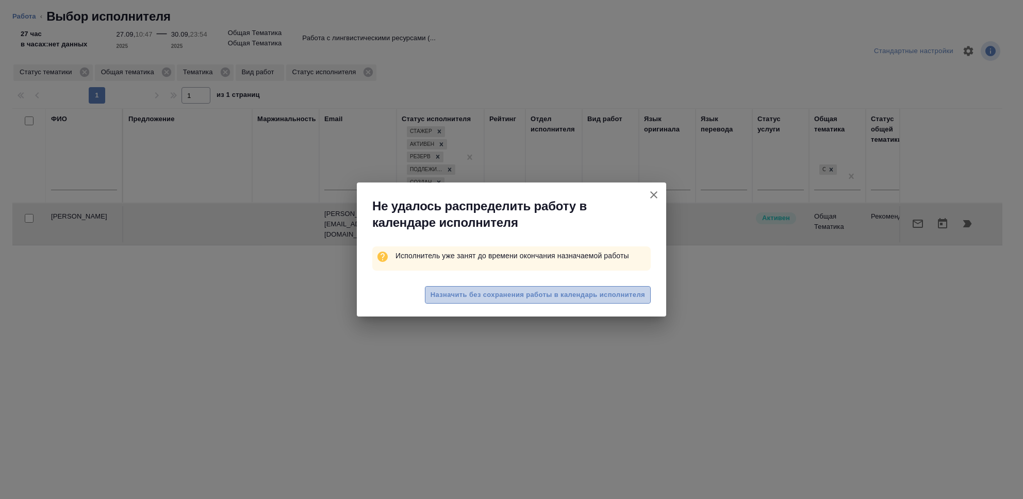
click at [551, 292] on span "Назначить без сохранения работы в календарь исполнителя" at bounding box center [538, 295] width 215 height 12
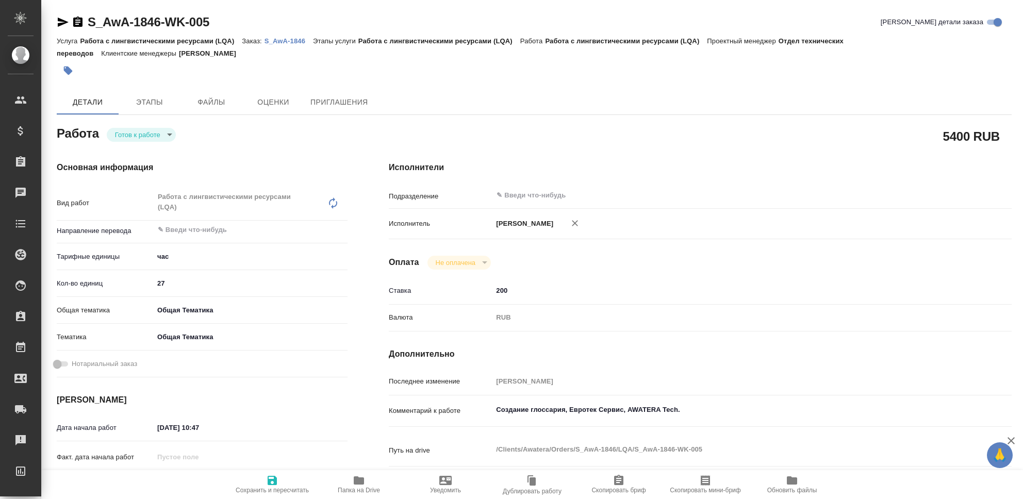
type textarea "x"
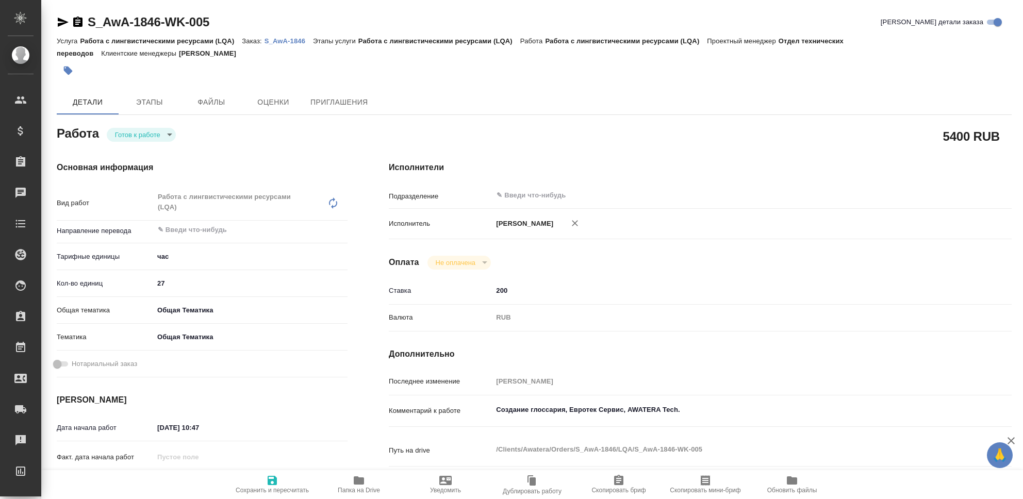
type textarea "x"
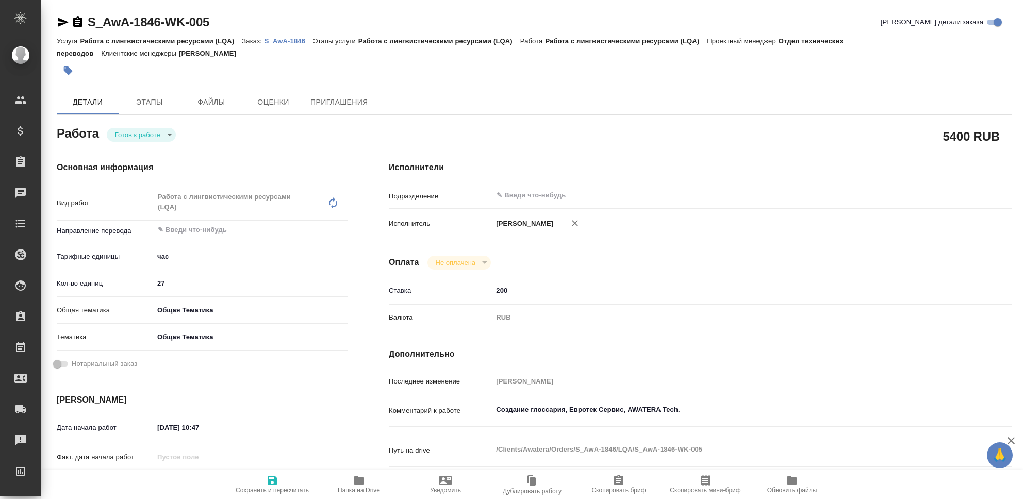
type textarea "x"
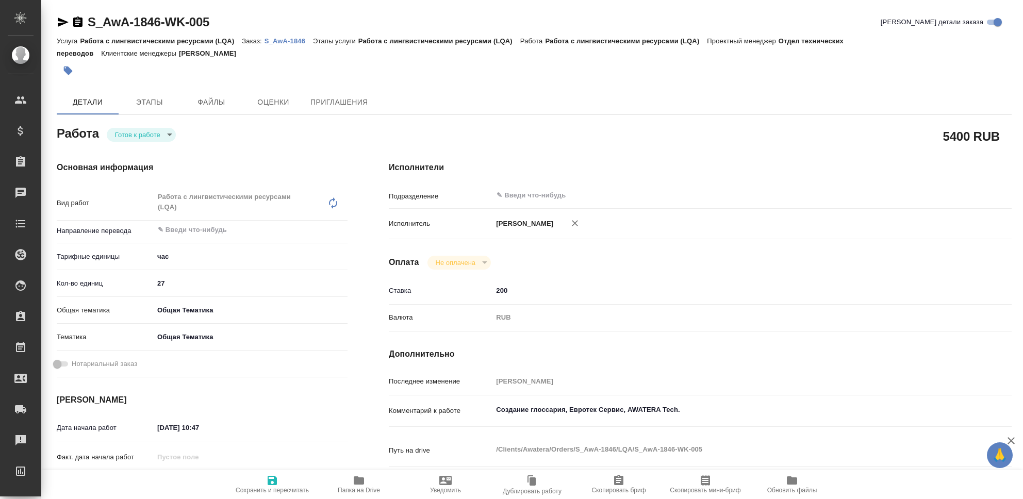
type textarea "x"
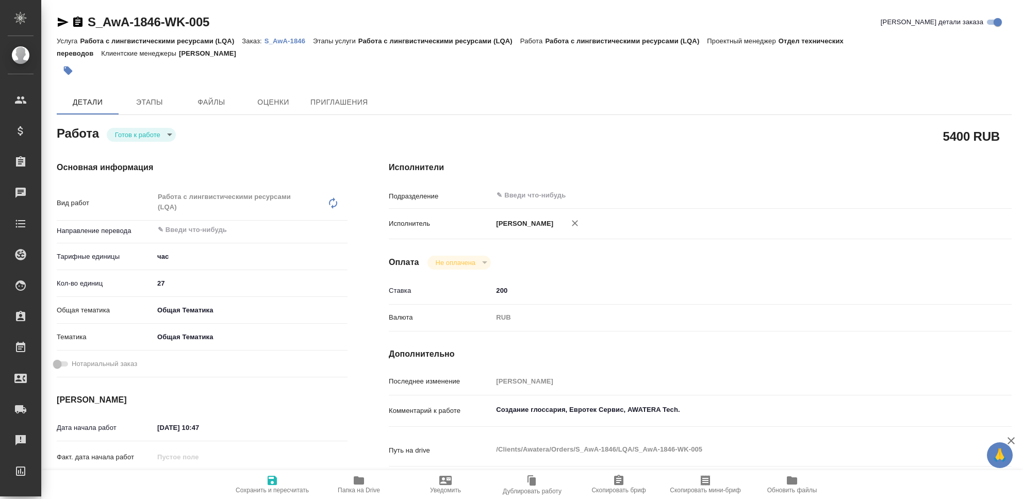
type textarea "x"
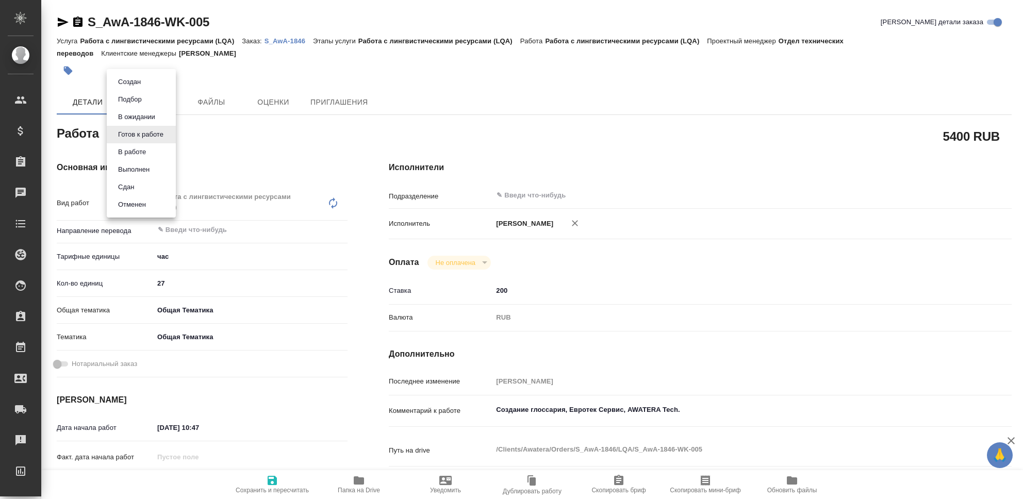
click at [171, 133] on body "🙏 .cls-1 fill:#fff; AWATERA [PERSON_NAME] Клиенты Спецификации Заказы 0 Чаты To…" at bounding box center [511, 249] width 1023 height 499
click at [155, 182] on li "Сдан" at bounding box center [141, 187] width 69 height 18
type textarea "x"
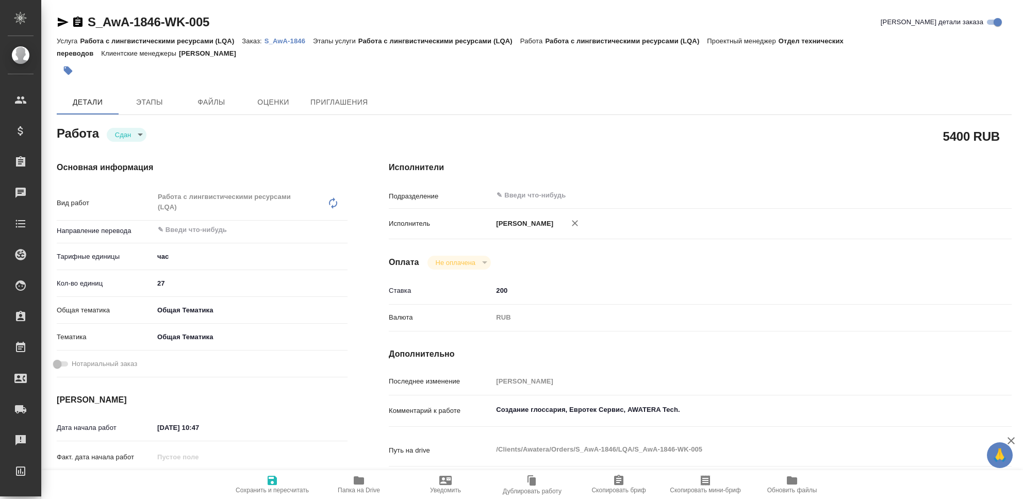
type textarea "x"
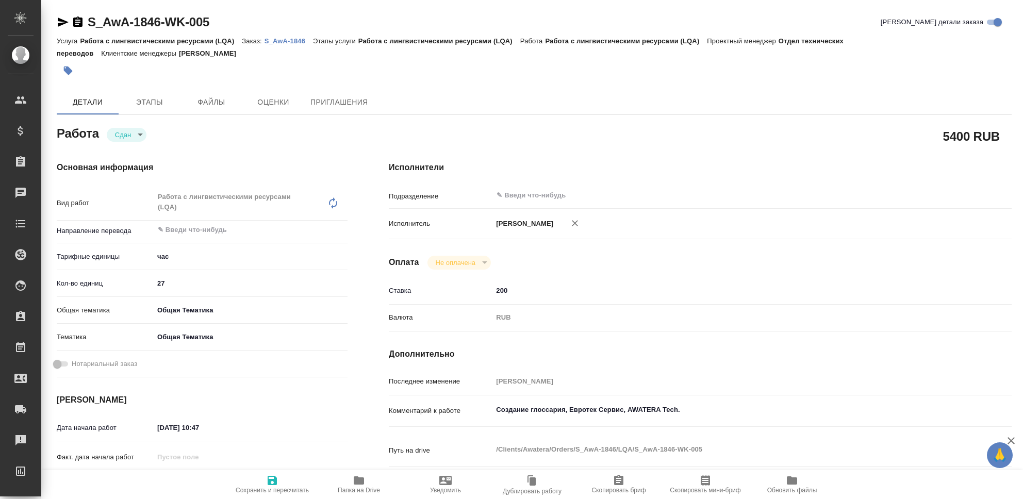
type textarea "x"
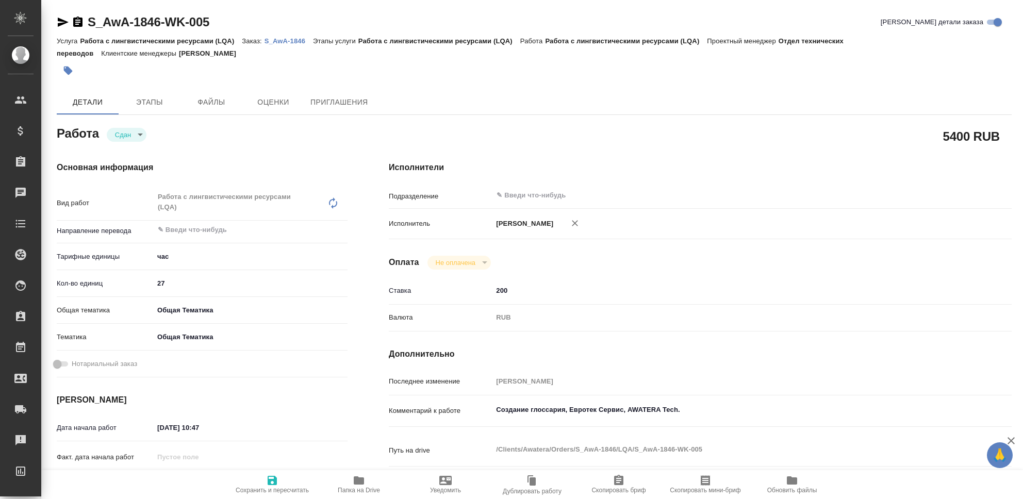
type textarea "x"
click at [273, 486] on icon "button" at bounding box center [272, 481] width 12 height 12
type textarea "x"
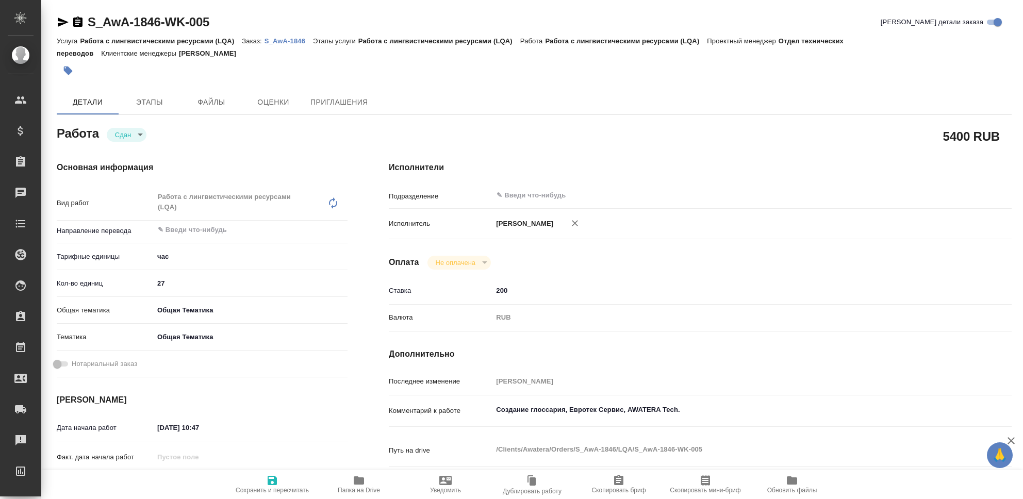
type textarea "x"
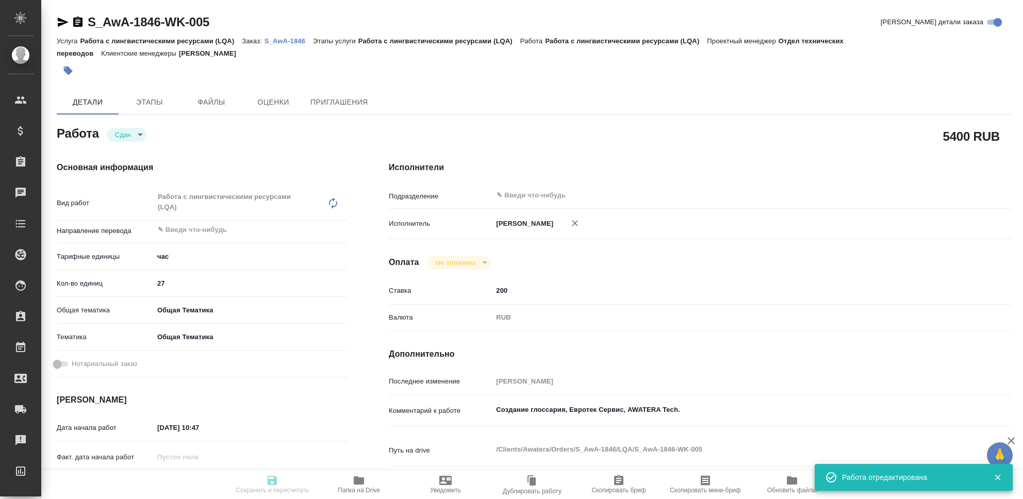
type textarea "x"
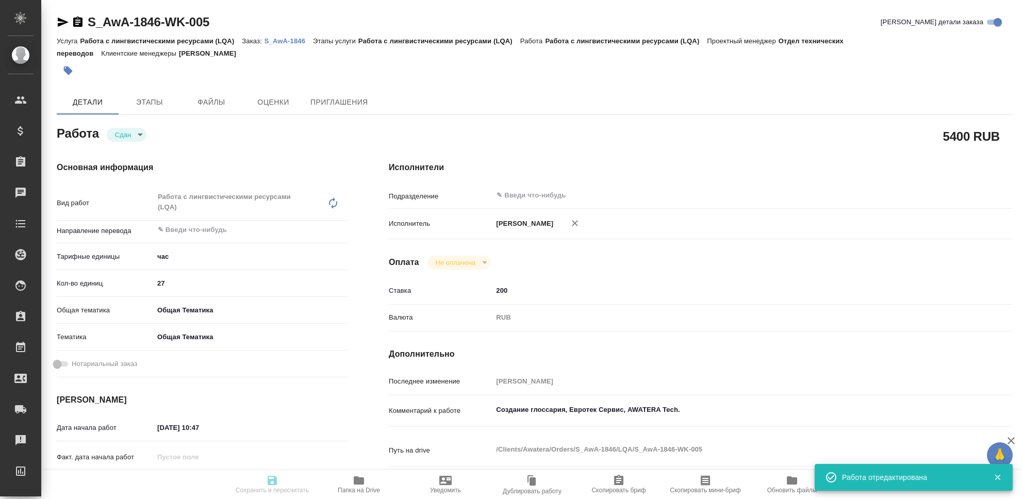
type input "closed"
type textarea "Работа с лингвистическими ресурсами (LQA)"
type textarea "x"
type input "5a8b1489cc6b4906c91bfd93"
type input "27"
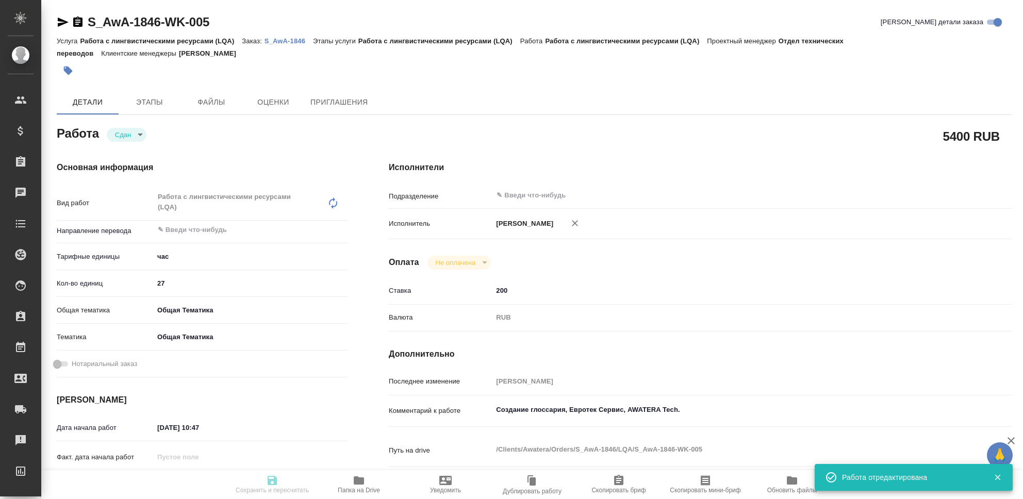
type input "obtem"
type input "6012b1ca196b0e5c9229a120"
type input "[DATE] 10:47"
type input "[DATE] 23:54"
type input "[DATE] 10:49"
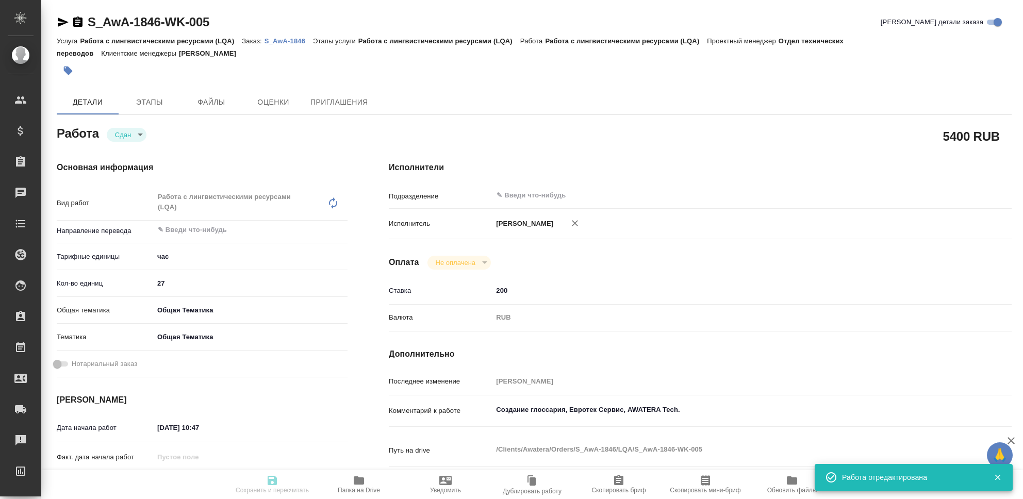
type input "[DATE] 23:54"
type input "notPayed"
type input "200"
type input "RUB"
type input "[PERSON_NAME]"
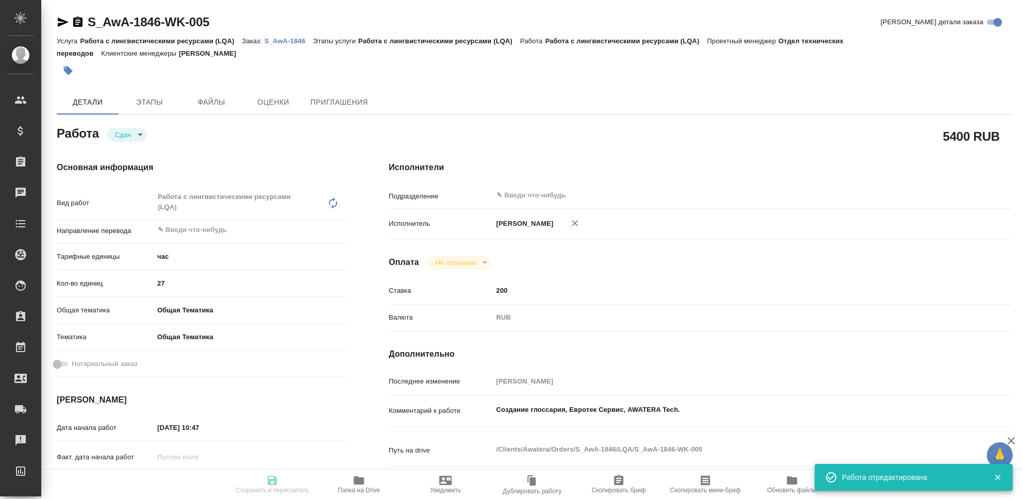
type textarea "Создание глоссария, Евротек Сервис, AWATERA Tech."
type textarea "x"
type textarea "/Clients/Awatera/Orders/S_AwA-1846/LQA/S_AwA-1846-WK-005"
type textarea "x"
type input "S_AwA-1846"
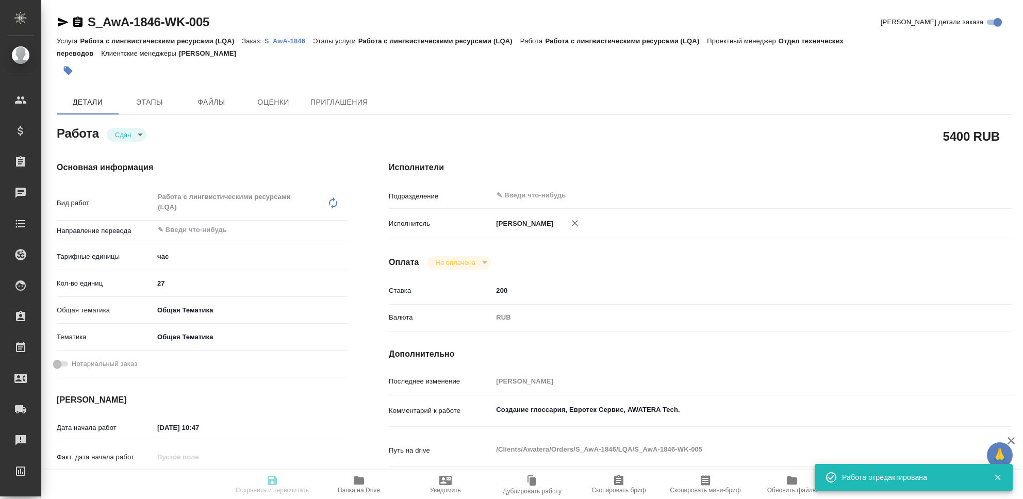
type input "Работа с лингвистическими ресурсами (LQA)"
type input "[PERSON_NAME]"
type input "/Clients/Awatera/Orders/S_AwA-1846"
type textarea "x"
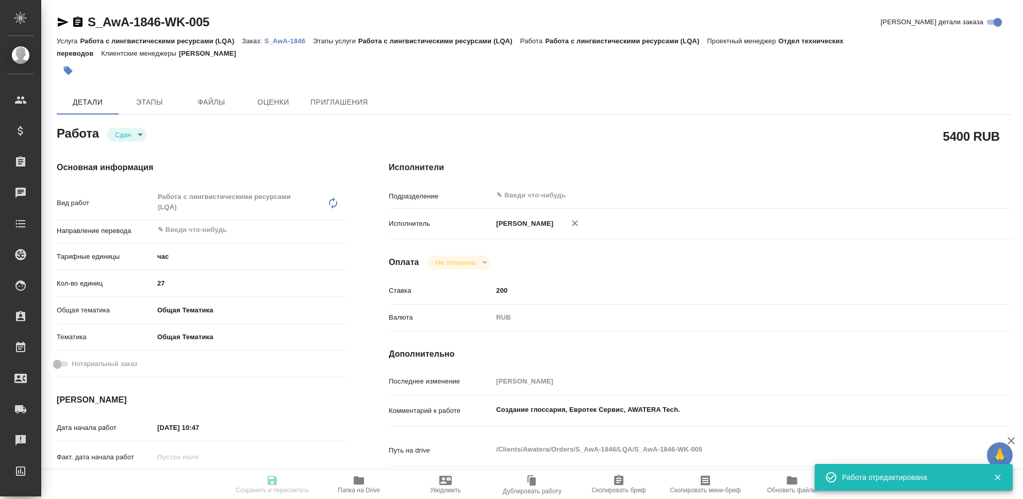
type textarea "x"
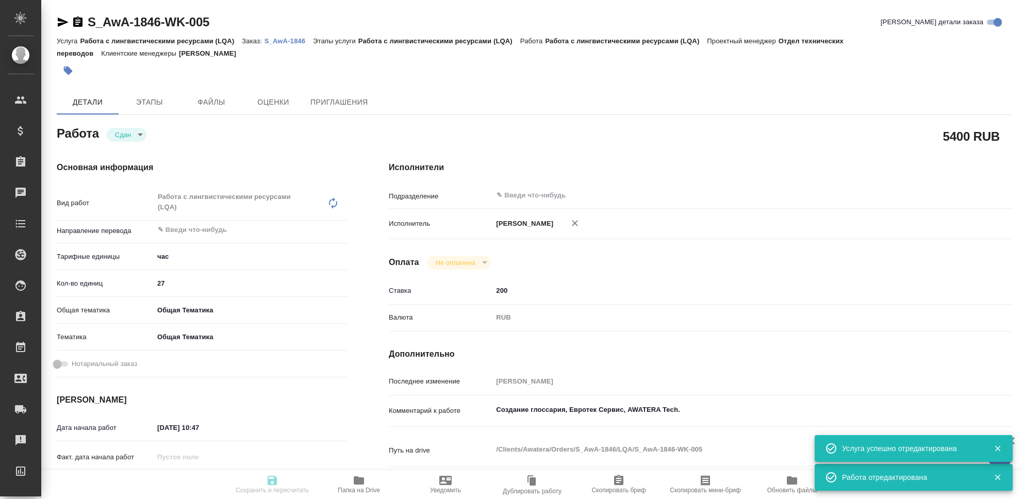
type textarea "x"
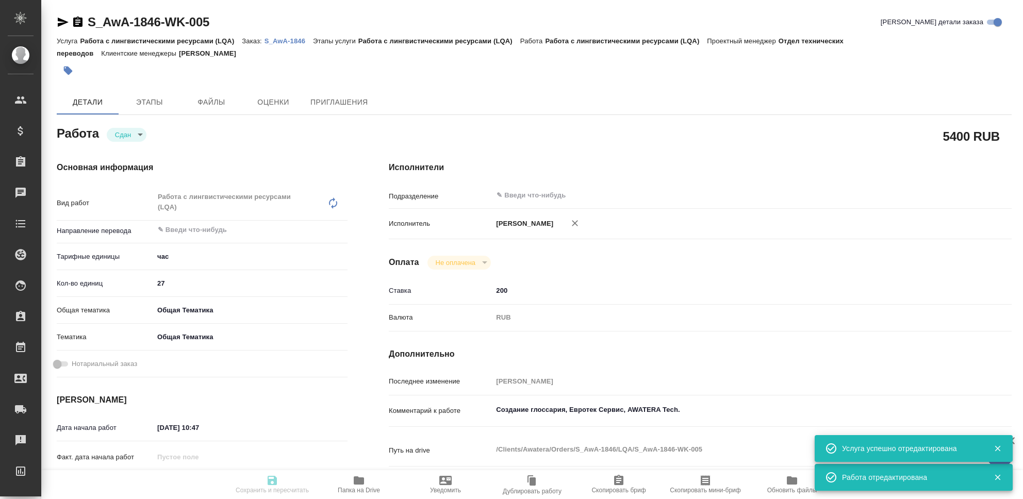
type textarea "x"
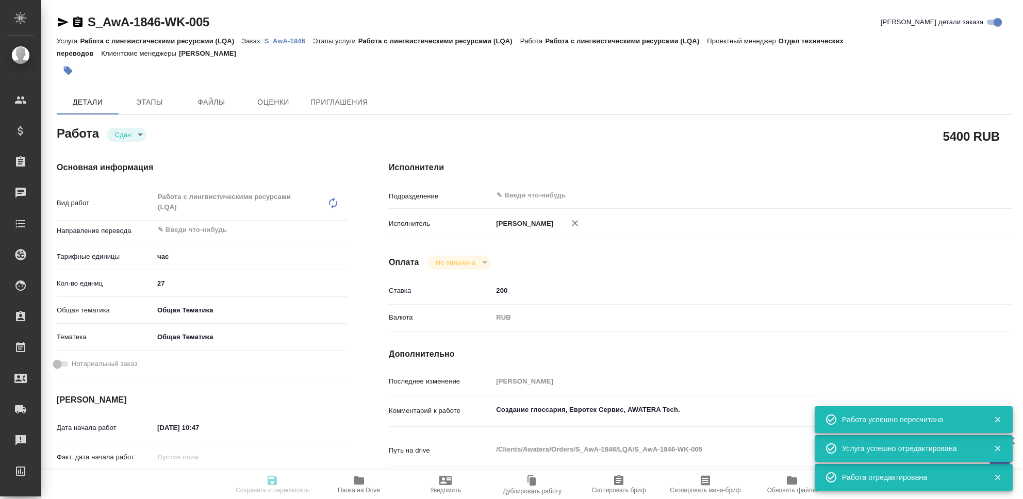
type input "closed"
type textarea "Работа с лингвистическими ресурсами (LQA)"
type textarea "x"
type input "5a8b1489cc6b4906c91bfd93"
type input "27"
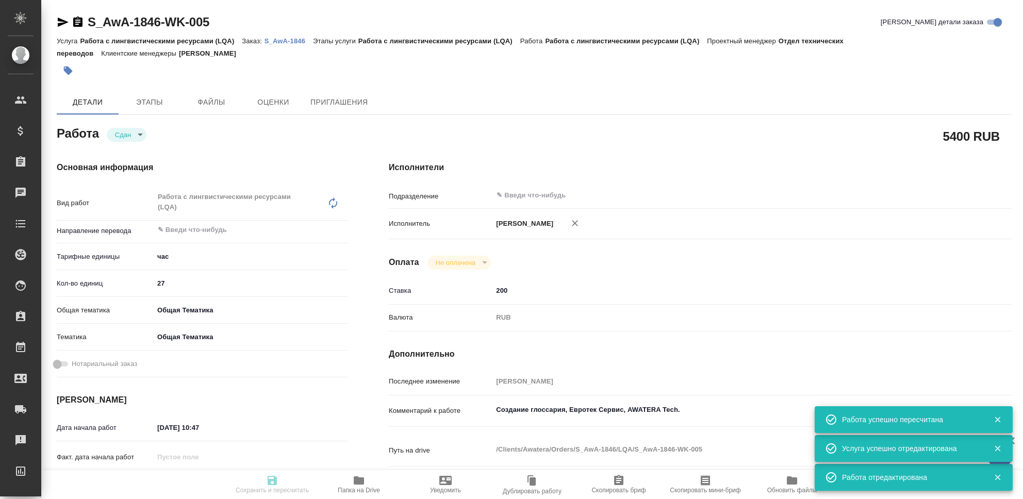
type input "obtem"
type input "6012b1ca196b0e5c9229a120"
type input "[DATE] 10:47"
type input "[DATE] 23:54"
type input "[DATE] 10:49"
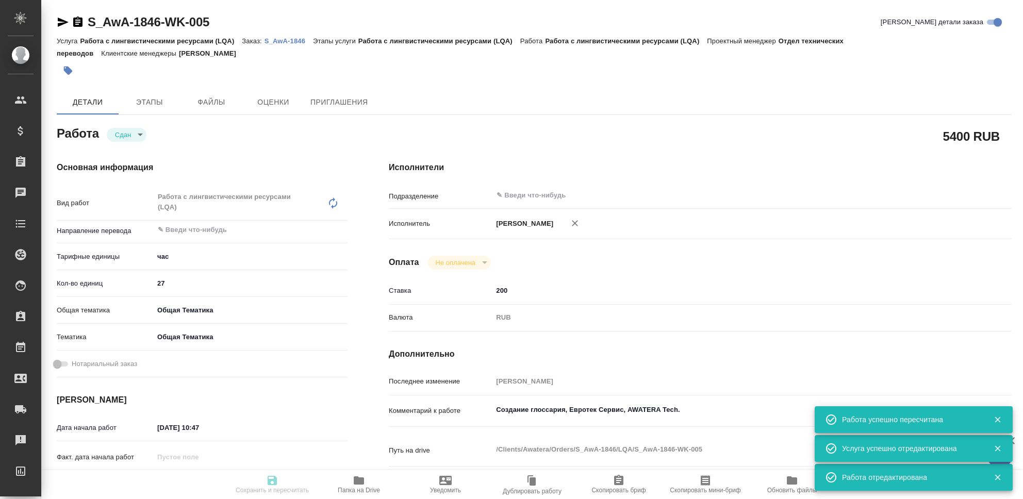
type input "[DATE] 23:54"
type input "notPayed"
type input "200"
type input "RUB"
type input "[PERSON_NAME]"
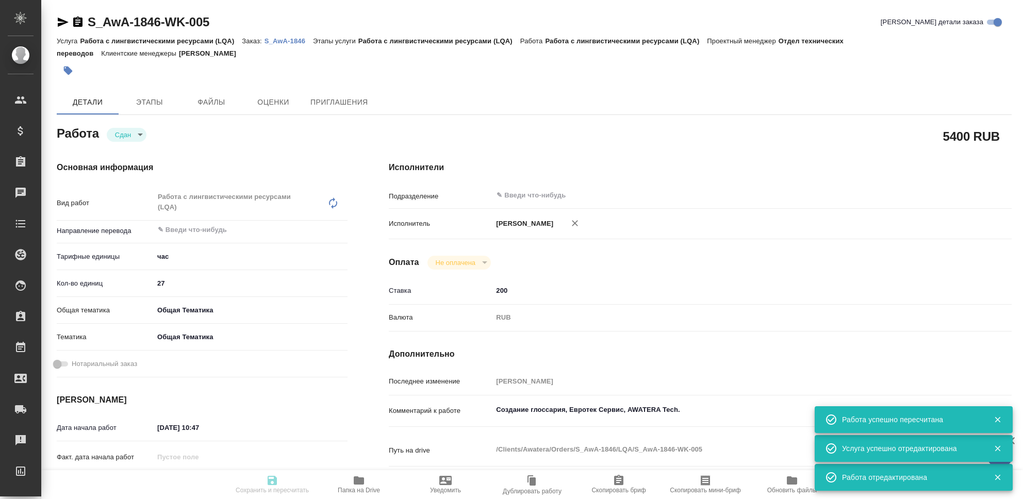
type textarea "Создание глоссария, Евротек Сервис, AWATERA Tech."
type textarea "x"
type textarea "/Clients/Awatera/Orders/S_AwA-1846/LQA/S_AwA-1846-WK-005"
type textarea "x"
type input "S_AwA-1846"
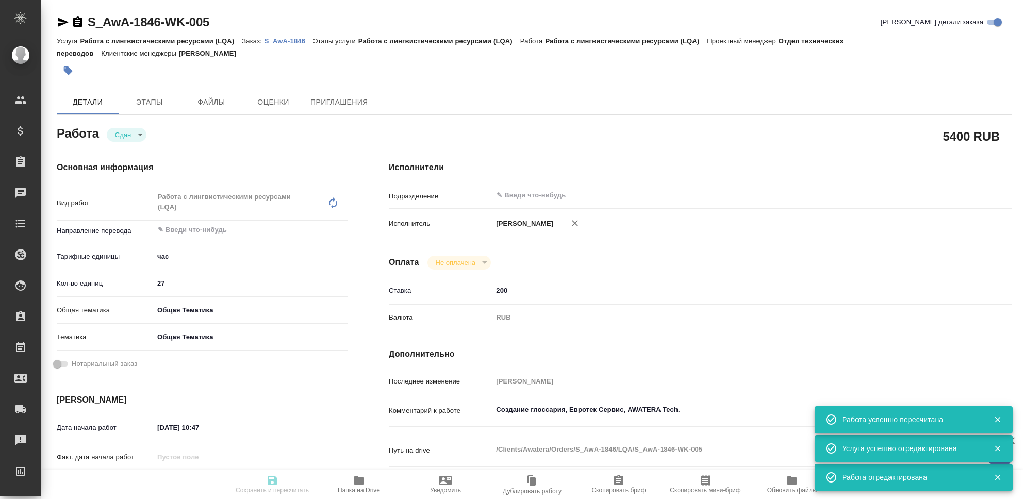
type input "Работа с лингвистическими ресурсами (LQA)"
type input "[PERSON_NAME]"
type input "/Clients/Awatera/Orders/S_AwA-1846"
type textarea "x"
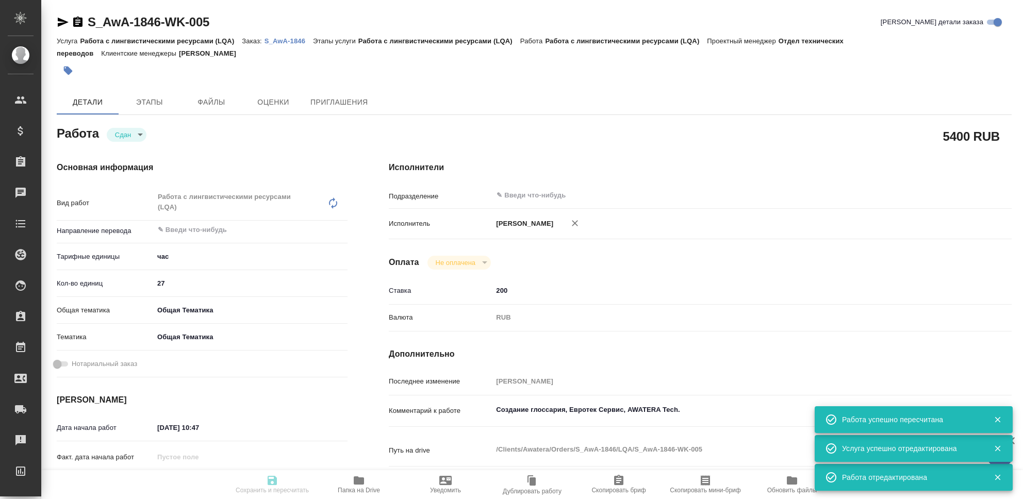
type textarea "x"
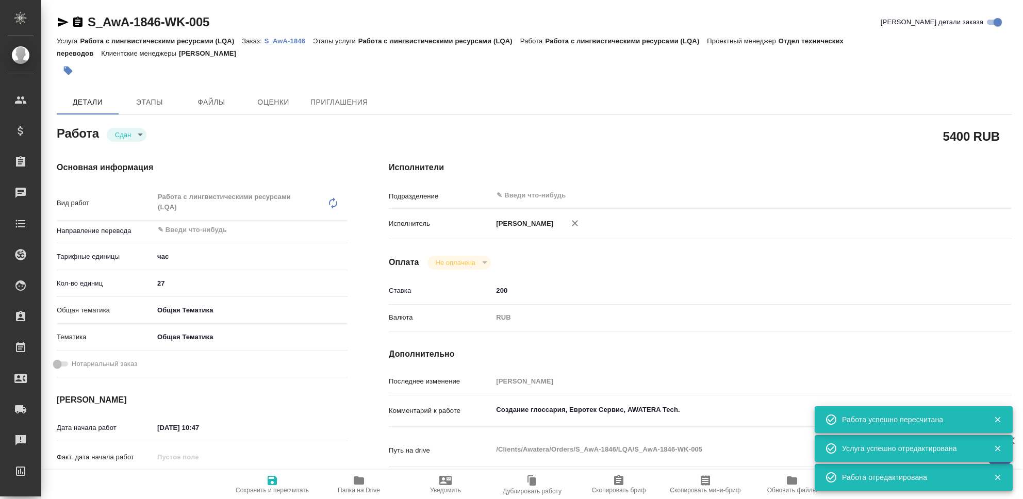
type textarea "x"
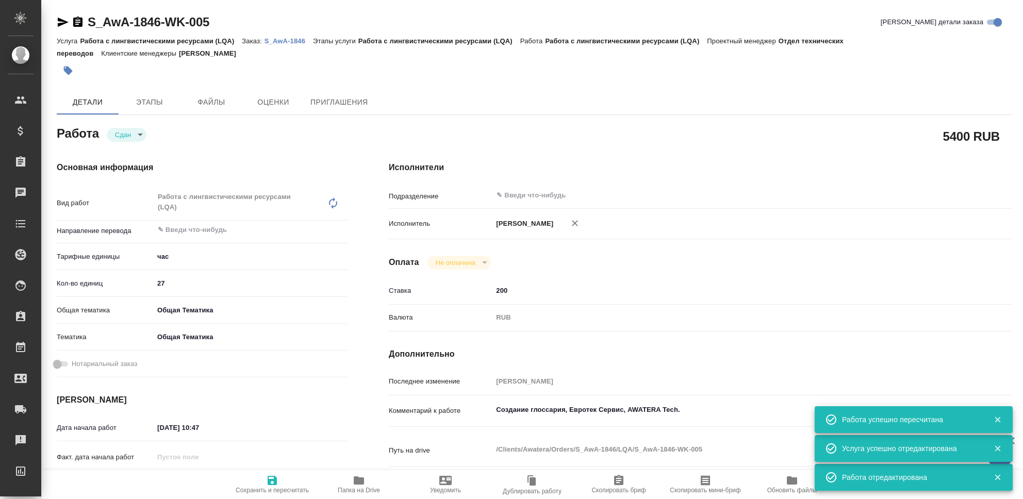
type textarea "x"
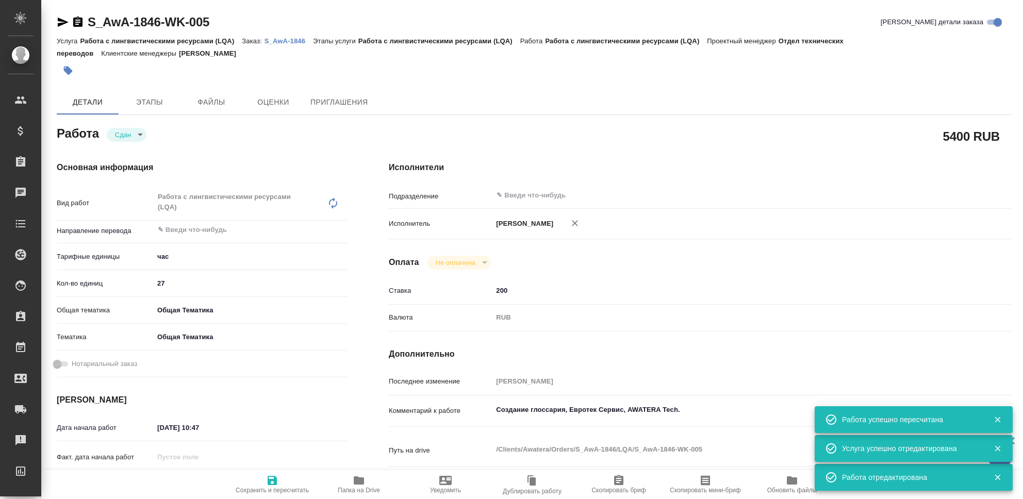
type textarea "x"
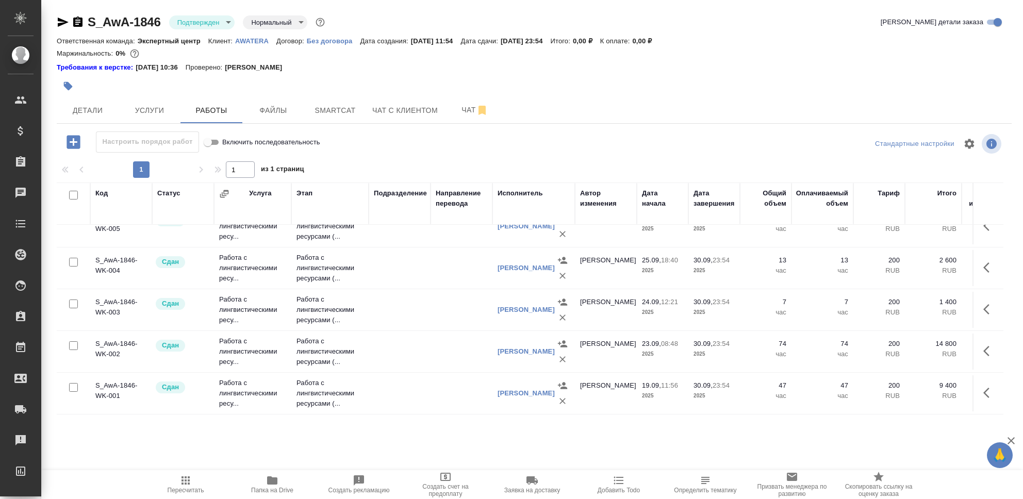
scroll to position [31, 0]
